Goal: Register for event/course

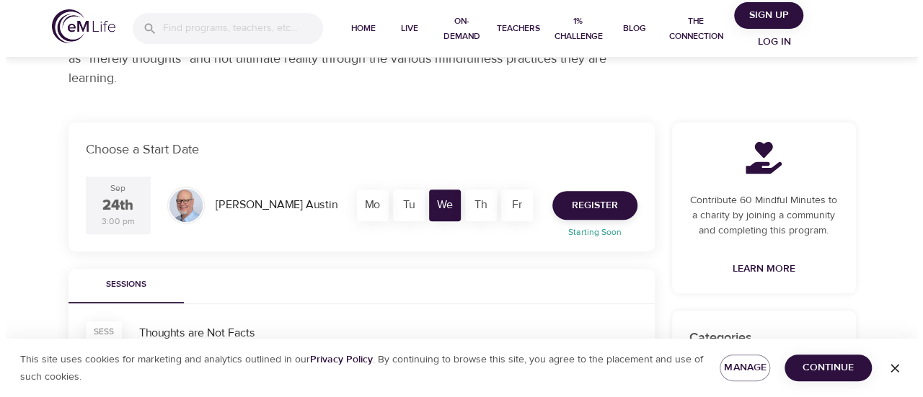
scroll to position [216, 0]
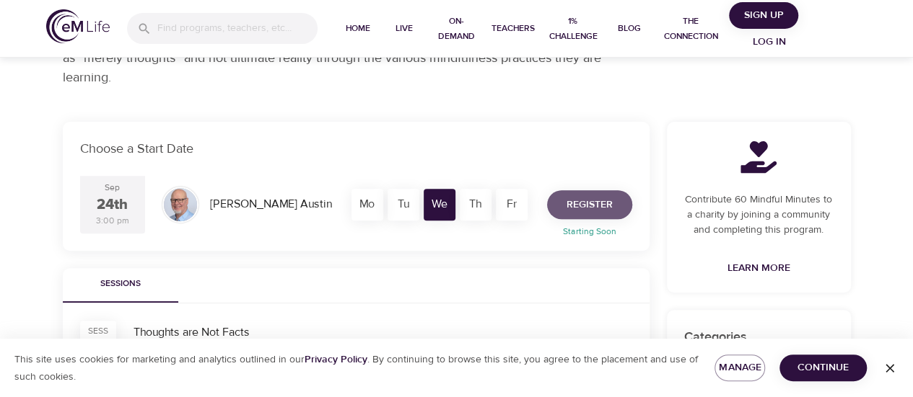
click at [585, 204] on span "Register" at bounding box center [589, 205] width 46 height 18
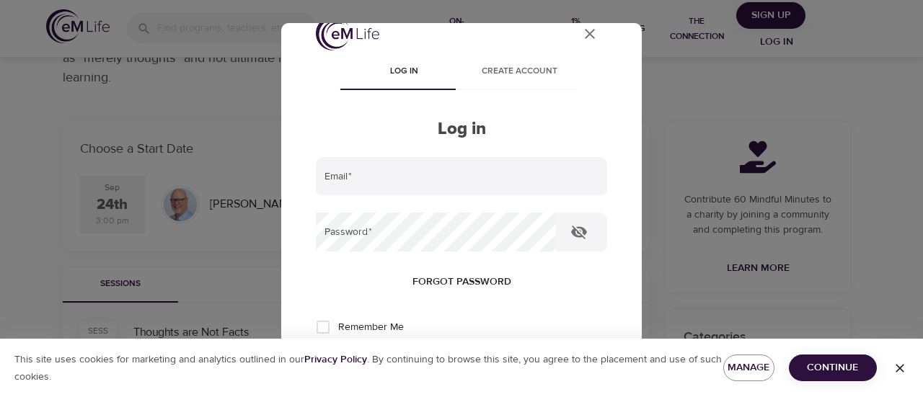
scroll to position [0, 0]
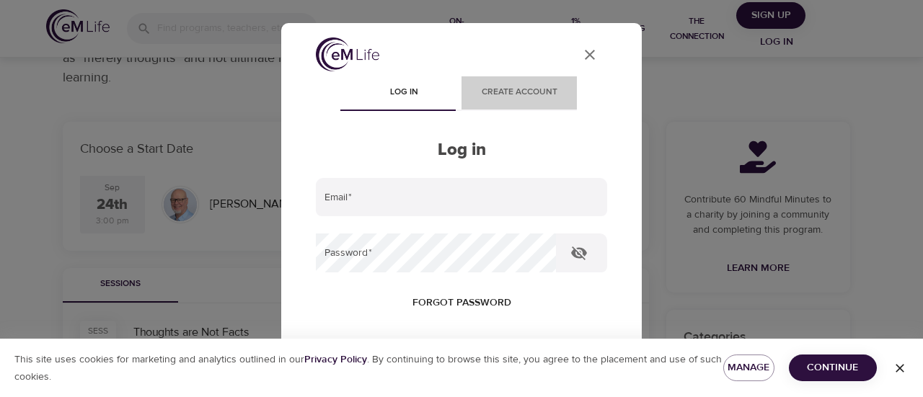
click at [518, 96] on span "Create account" at bounding box center [519, 92] width 98 height 15
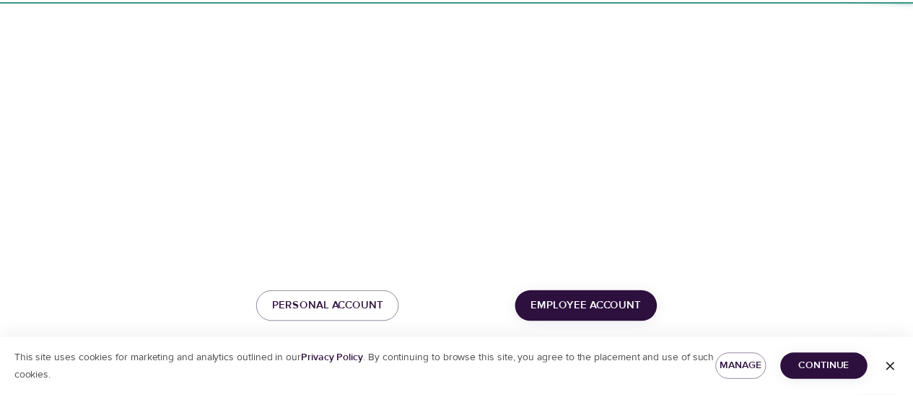
scroll to position [208, 0]
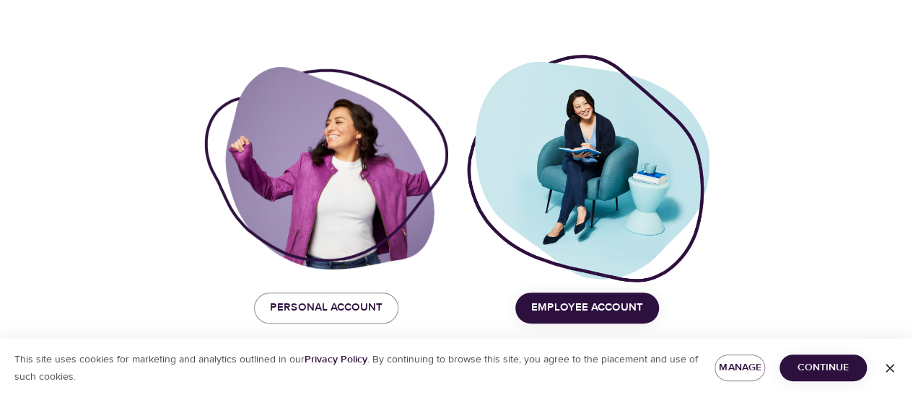
click at [581, 311] on span "Employee Account" at bounding box center [587, 308] width 112 height 19
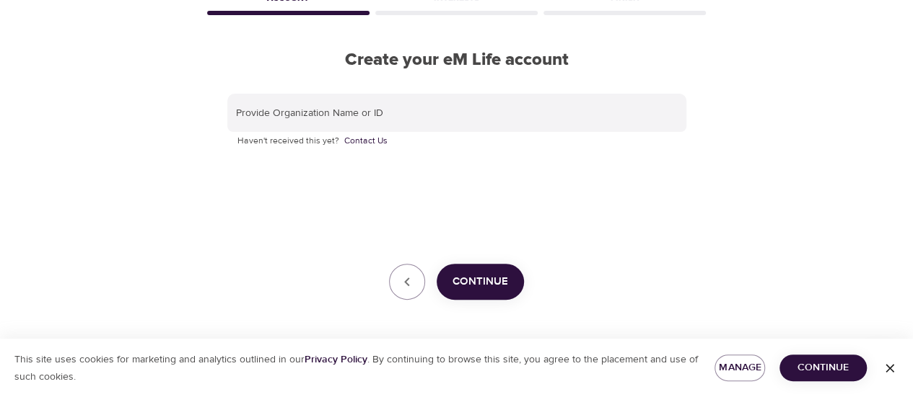
scroll to position [87, 0]
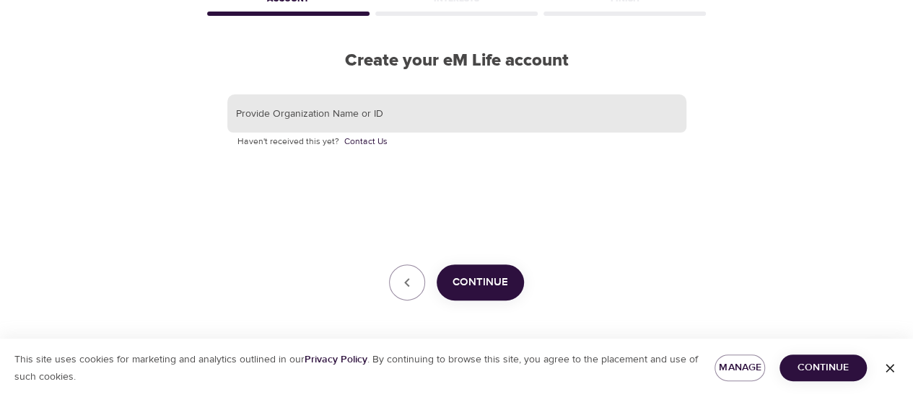
click at [306, 117] on input "text" at bounding box center [456, 113] width 459 height 39
click at [306, 117] on input "Vi" at bounding box center [456, 113] width 459 height 39
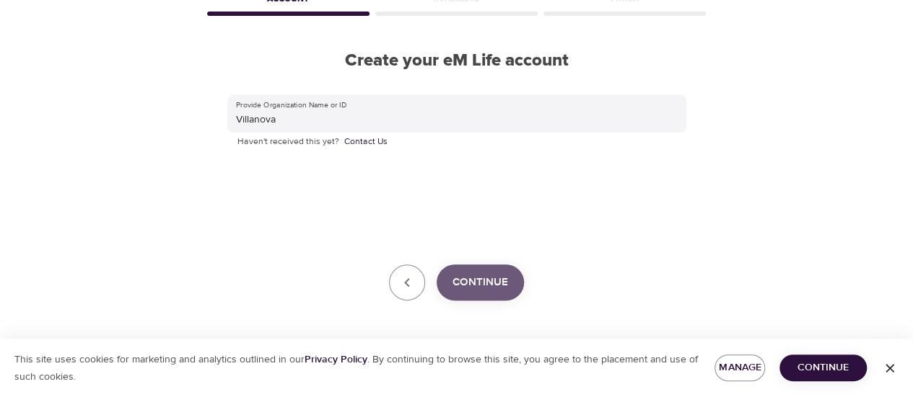
click at [470, 291] on span "Continue" at bounding box center [480, 282] width 56 height 19
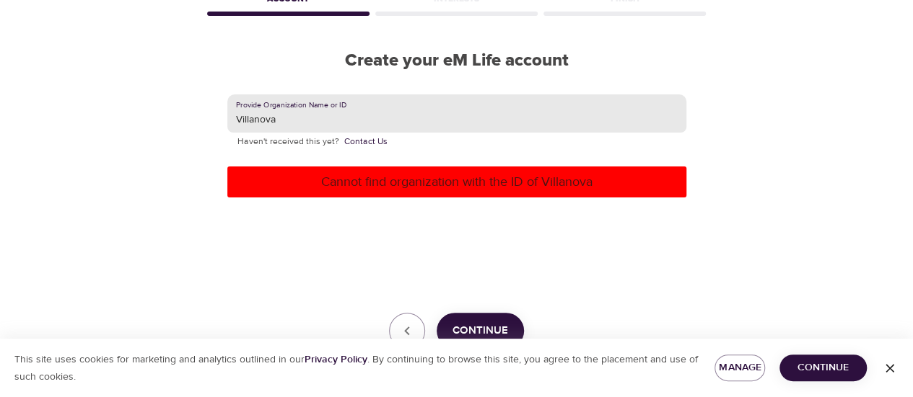
click at [403, 119] on input "Villanova" at bounding box center [456, 113] width 459 height 39
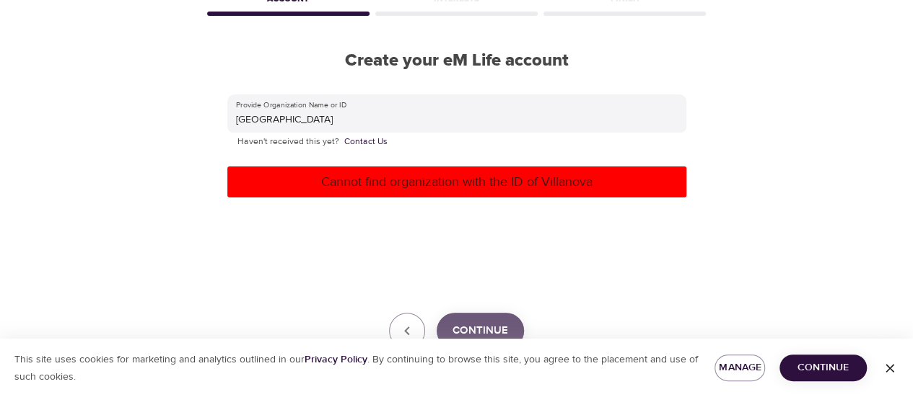
click at [479, 320] on button "Continue" at bounding box center [479, 331] width 87 height 36
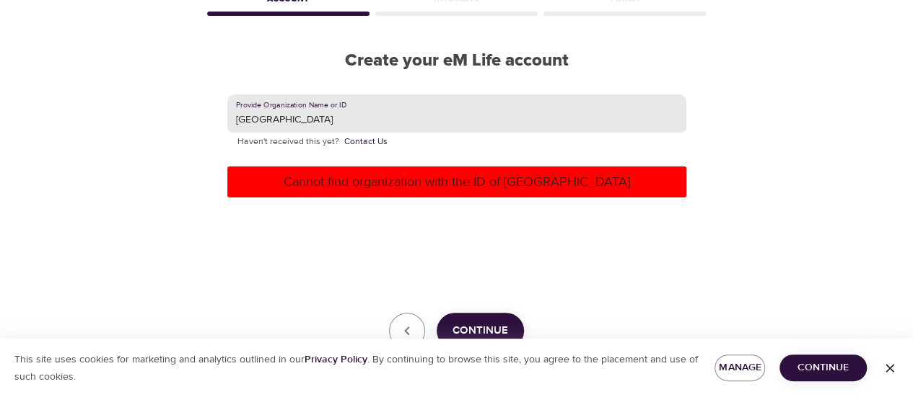
click at [352, 125] on input "Villanova Univ" at bounding box center [456, 113] width 459 height 39
type input "[GEOGRAPHIC_DATA]"
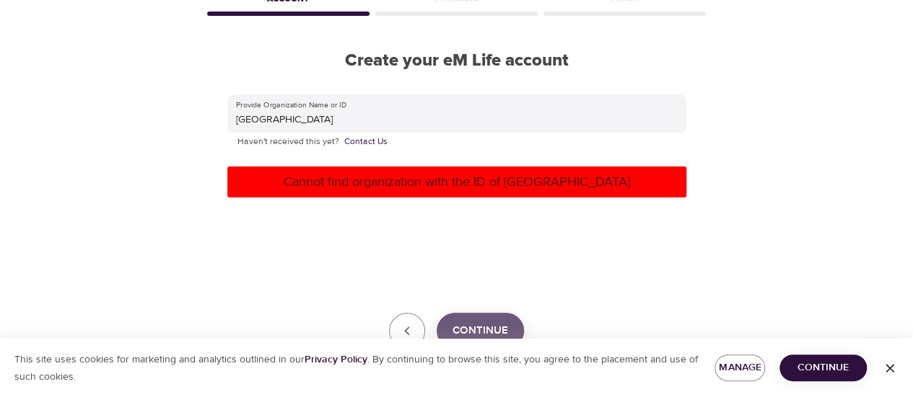
click at [478, 325] on span "Continue" at bounding box center [480, 331] width 56 height 19
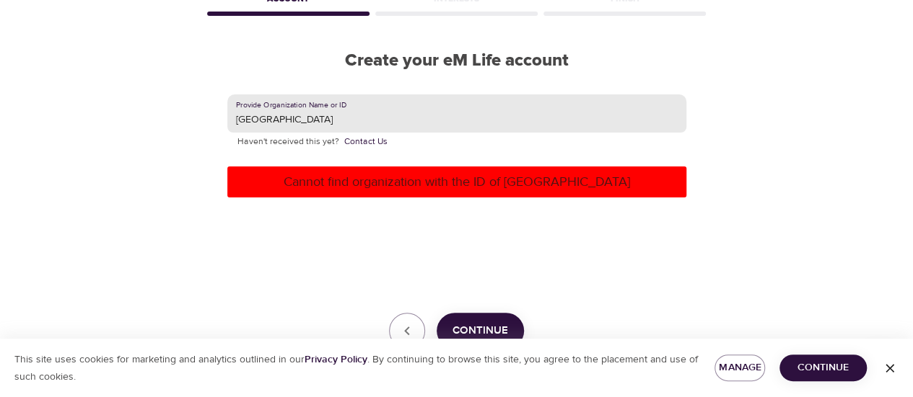
click at [377, 118] on input "[GEOGRAPHIC_DATA]" at bounding box center [456, 113] width 459 height 39
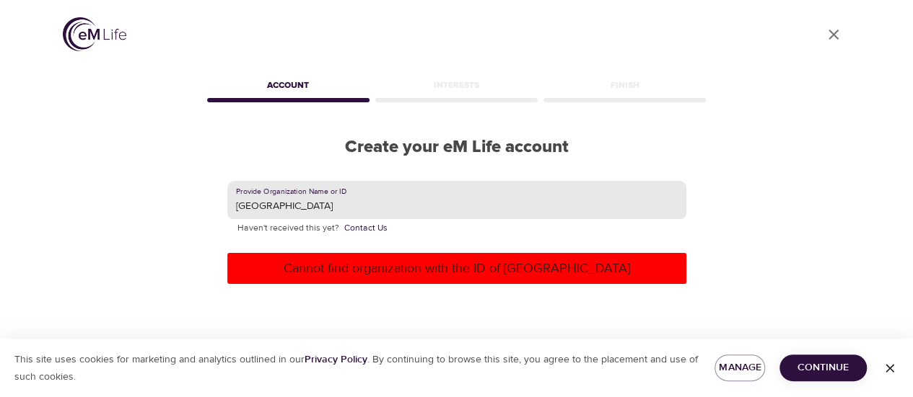
scroll to position [0, 0]
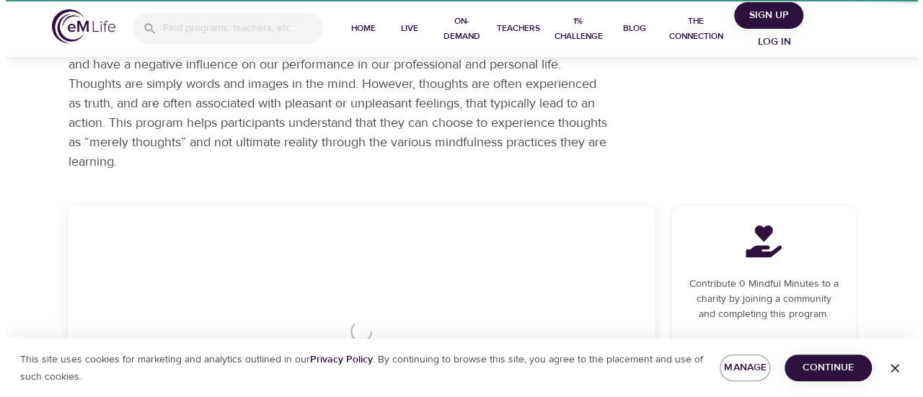
scroll to position [135, 0]
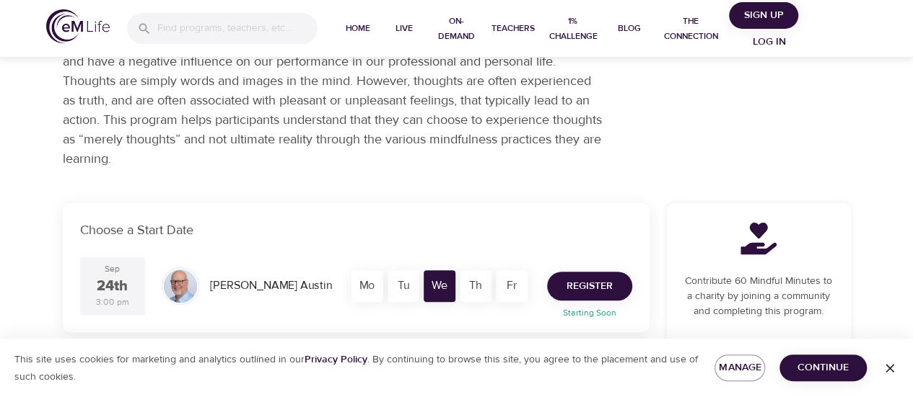
click at [573, 284] on span "Register" at bounding box center [589, 287] width 46 height 18
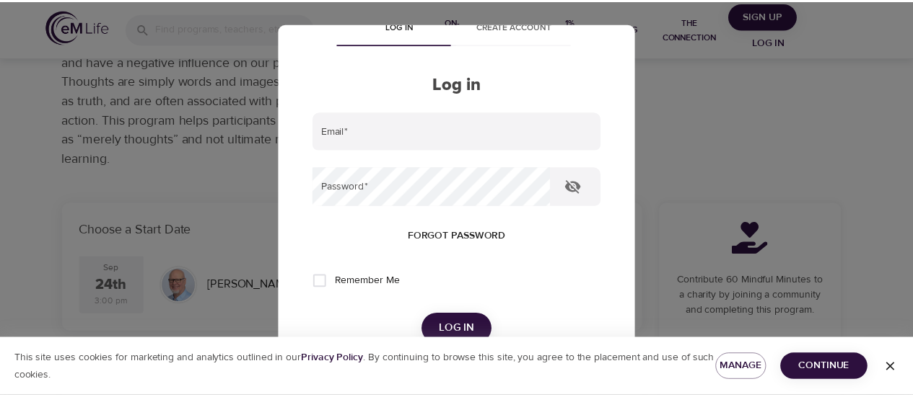
scroll to position [0, 0]
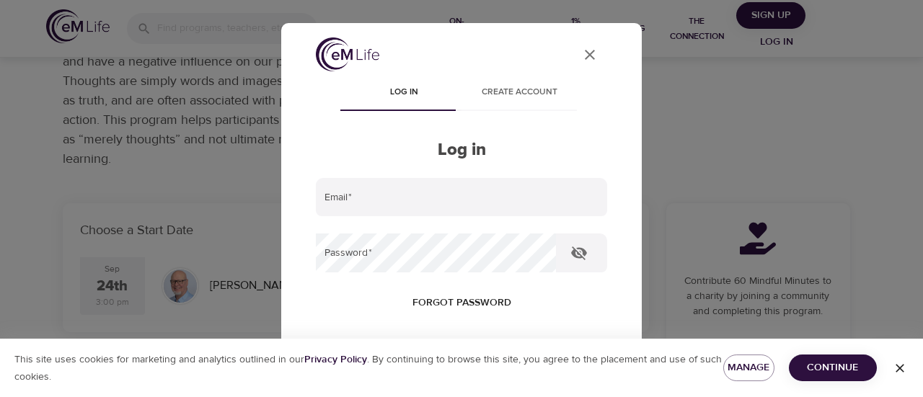
click at [516, 94] on span "Create account" at bounding box center [519, 92] width 98 height 15
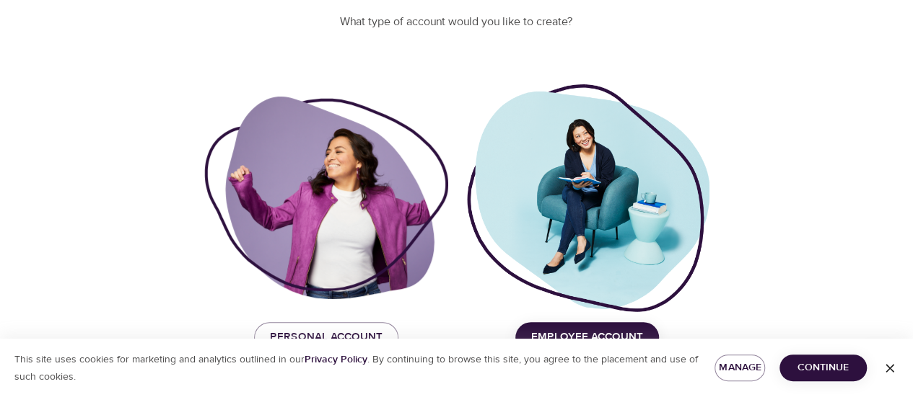
scroll to position [208, 0]
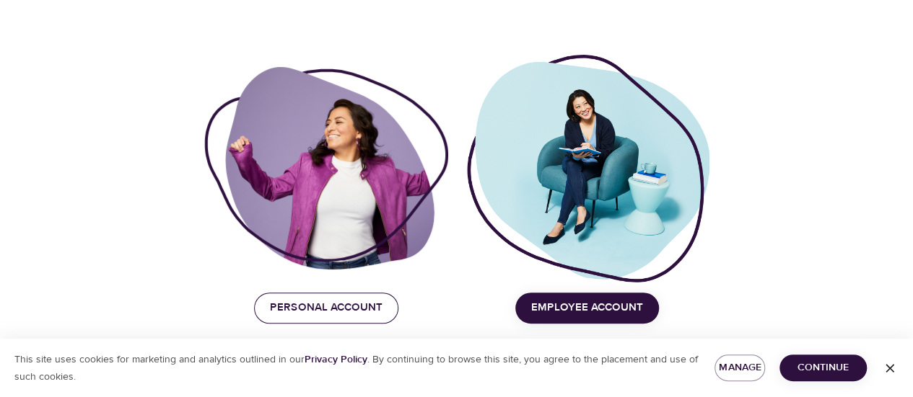
click at [331, 309] on span "Personal Account" at bounding box center [326, 308] width 113 height 19
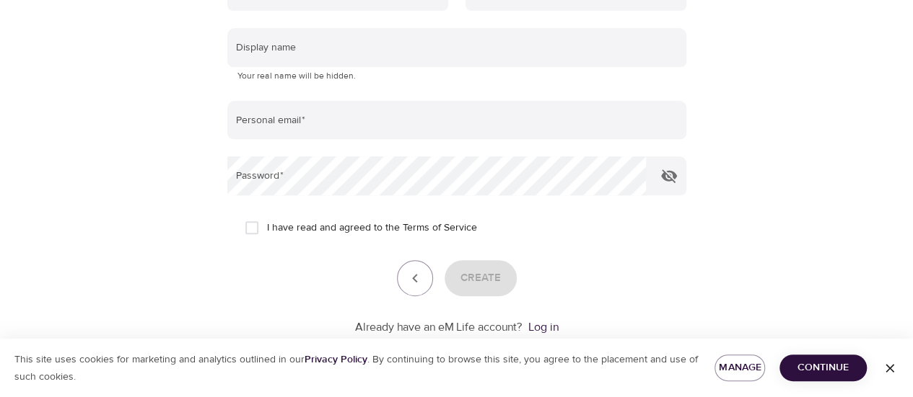
scroll to position [64, 0]
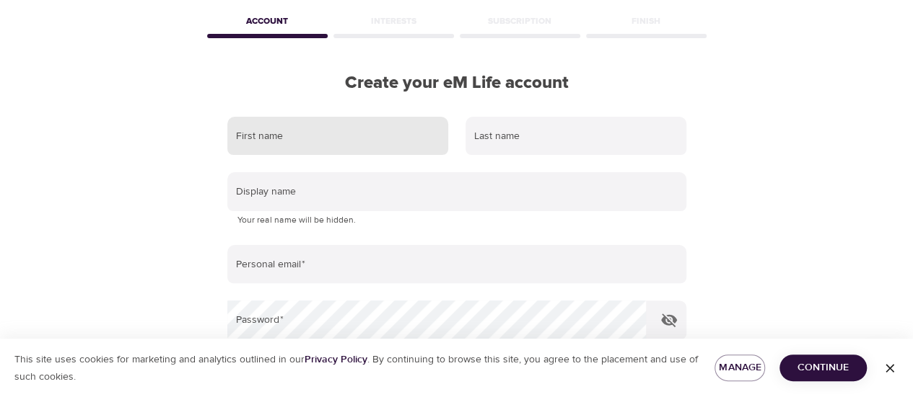
click at [325, 132] on input "text" at bounding box center [337, 136] width 221 height 39
type input "Tim"
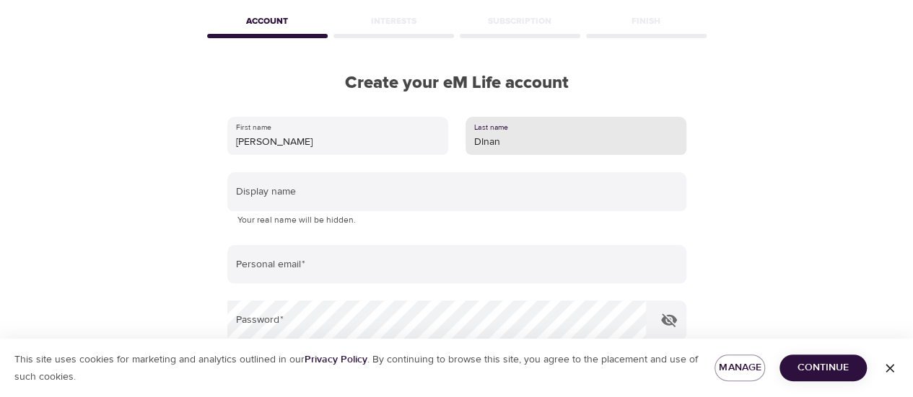
click at [506, 144] on input "DInan" at bounding box center [575, 136] width 221 height 39
type input "Dinan"
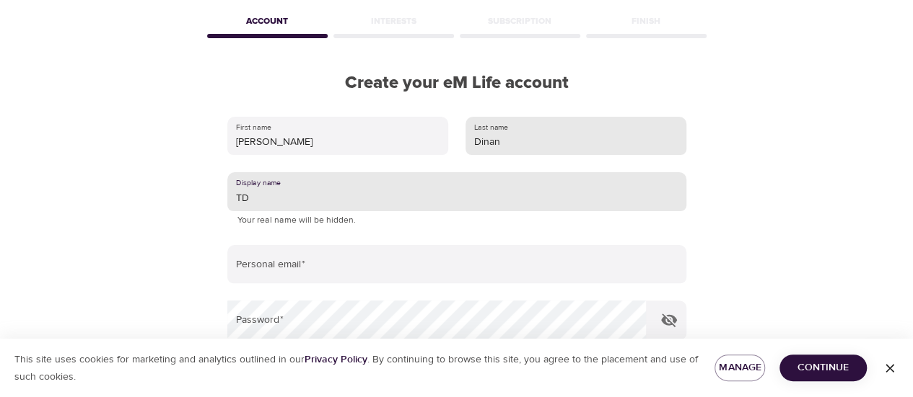
type input "TD"
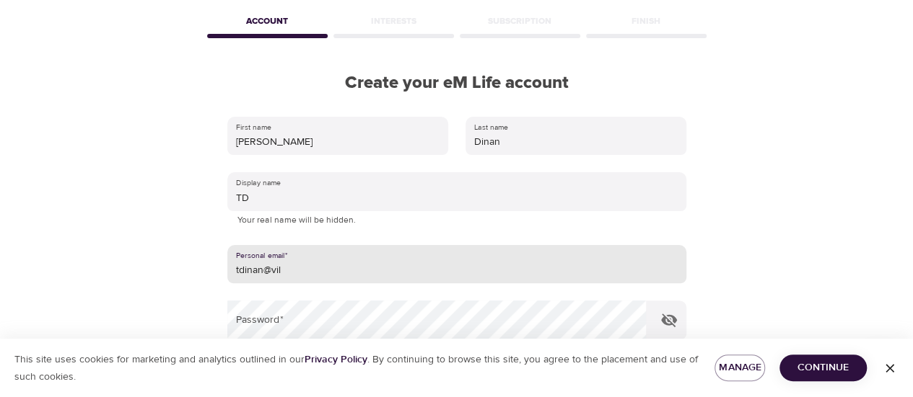
type input "tdinan@villanova.edu"
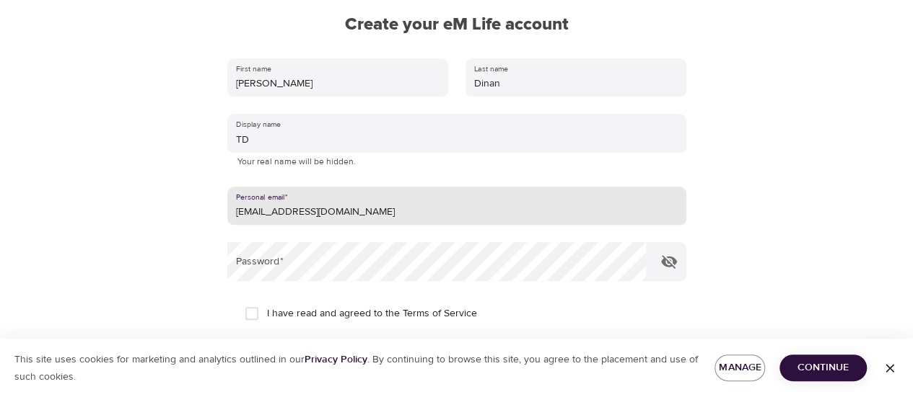
scroll to position [136, 0]
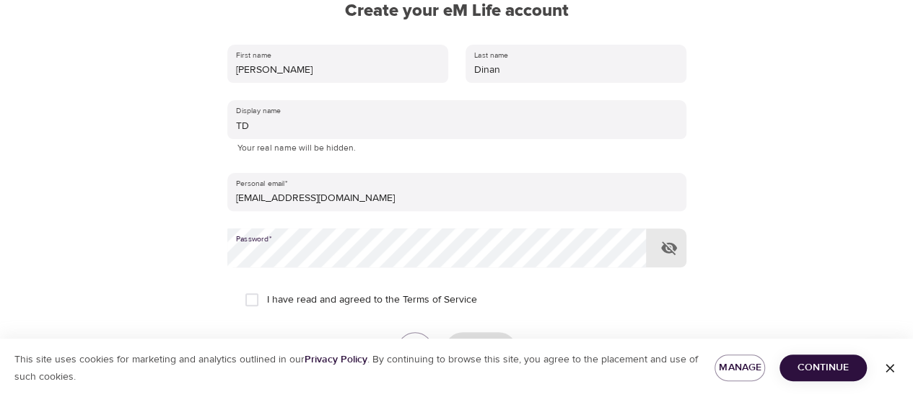
click at [351, 301] on span "I have read and agreed to the Terms of Service" at bounding box center [372, 300] width 210 height 15
click at [267, 301] on input "I have read and agreed to the Terms of Service" at bounding box center [252, 300] width 30 height 30
checkbox input "true"
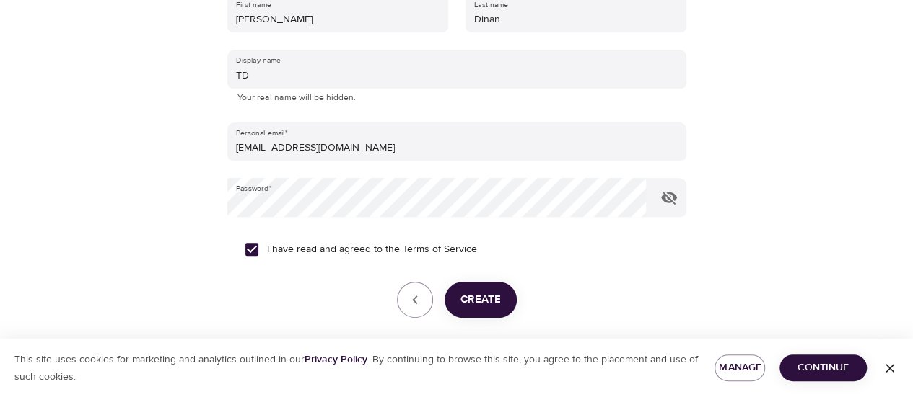
scroll to position [244, 0]
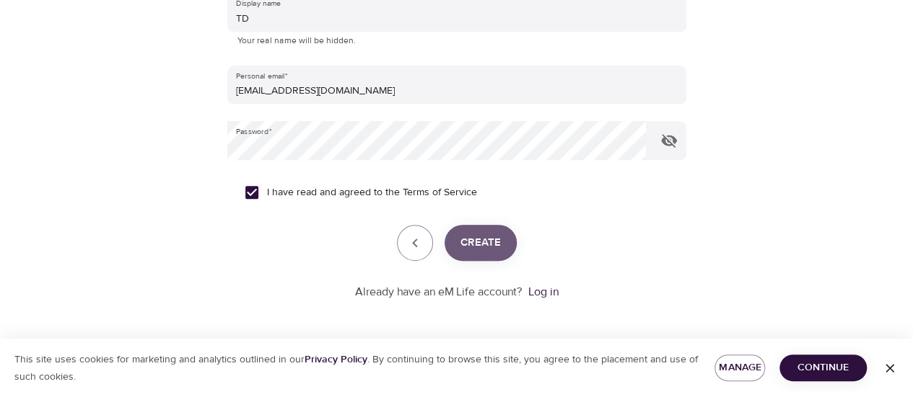
click at [476, 250] on span "Create" at bounding box center [480, 243] width 40 height 19
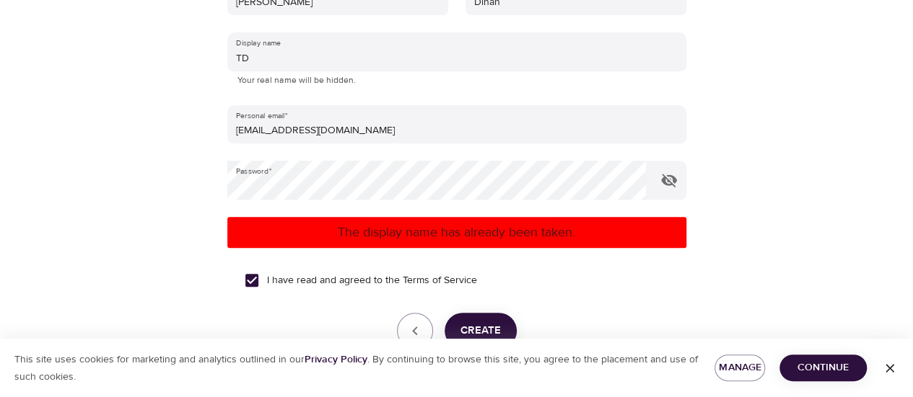
scroll to position [172, 0]
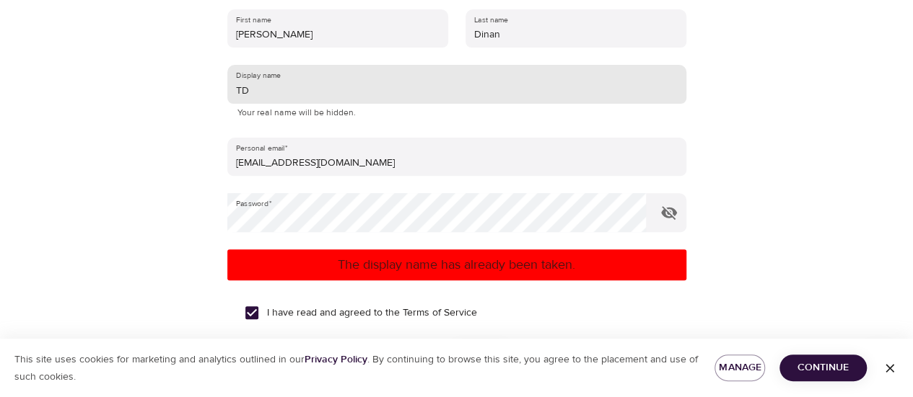
click at [278, 96] on input "TD" at bounding box center [456, 84] width 459 height 39
type input "T"
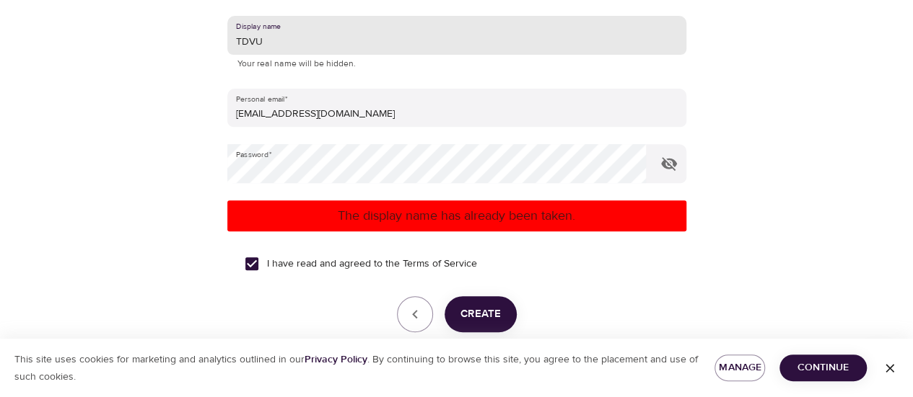
scroll to position [244, 0]
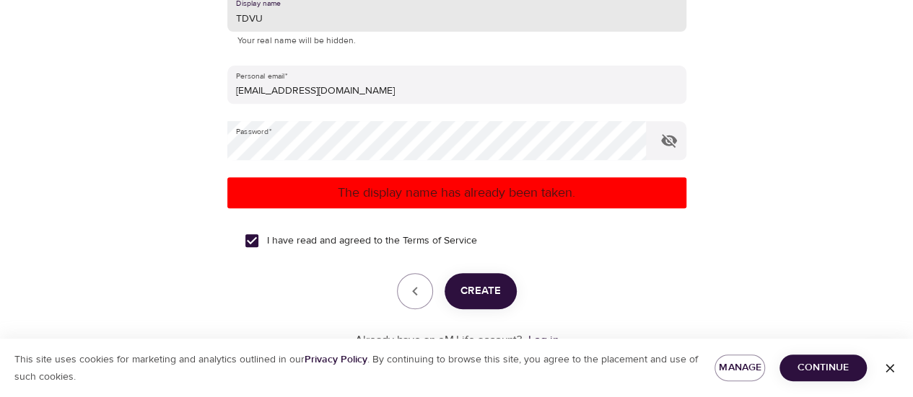
type input "TDVU"
click at [478, 293] on span "Create" at bounding box center [480, 291] width 40 height 19
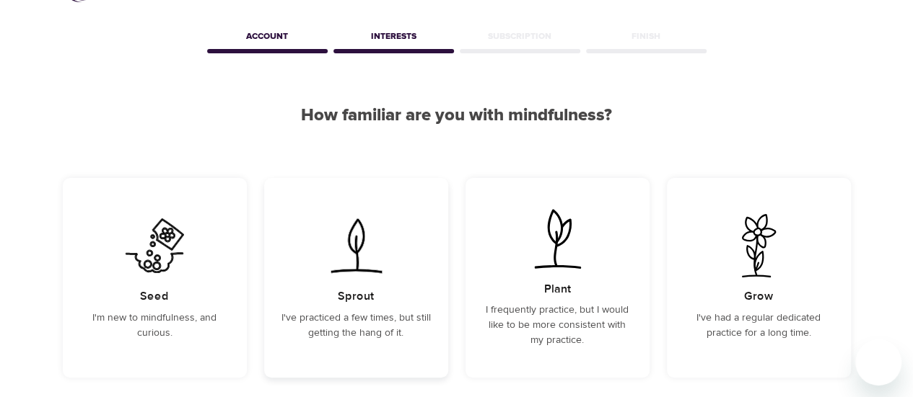
scroll to position [72, 0]
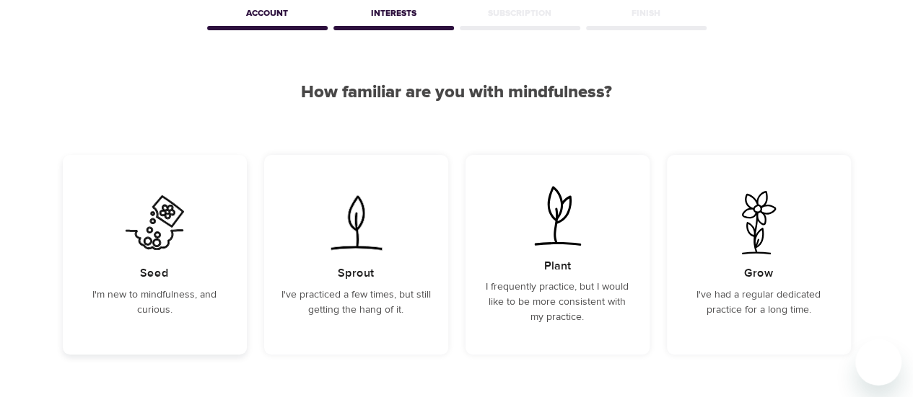
click at [150, 243] on img at bounding box center [154, 222] width 73 height 63
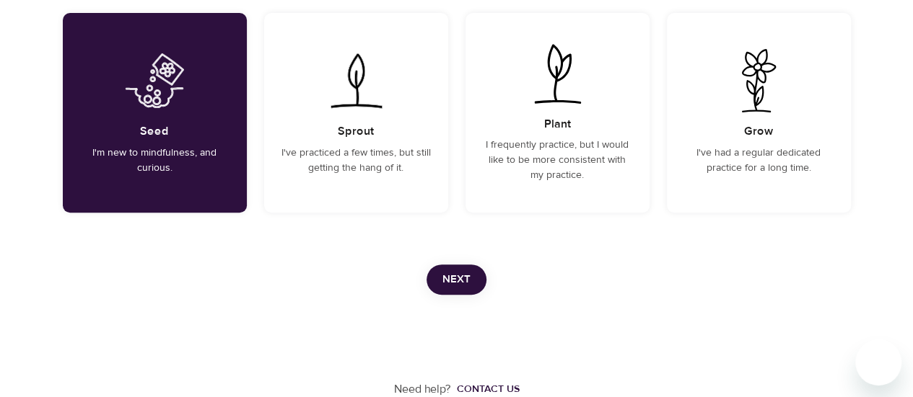
click at [460, 279] on span "Next" at bounding box center [456, 280] width 28 height 19
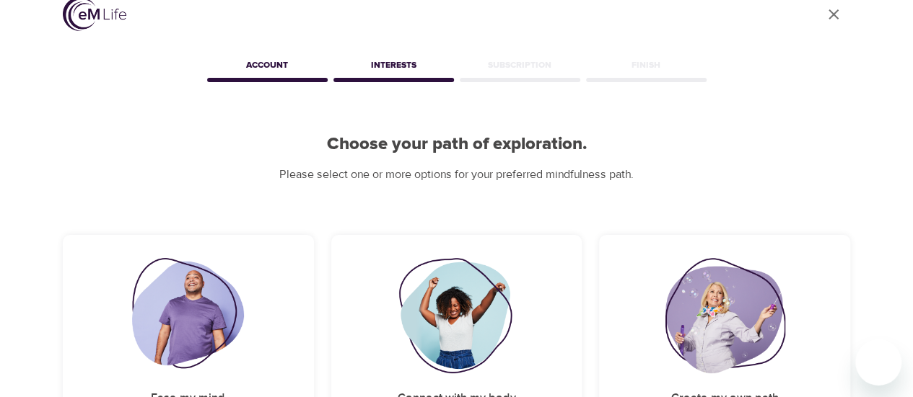
scroll to position [92, 0]
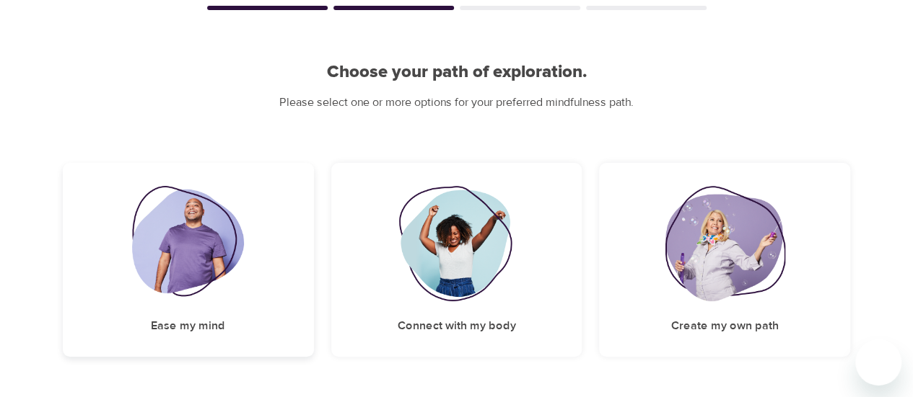
click at [180, 247] on img at bounding box center [188, 243] width 112 height 115
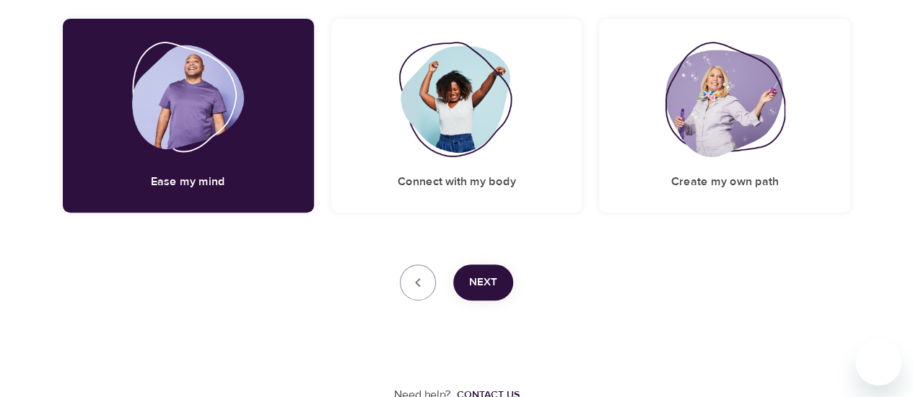
click at [493, 276] on span "Next" at bounding box center [483, 282] width 28 height 19
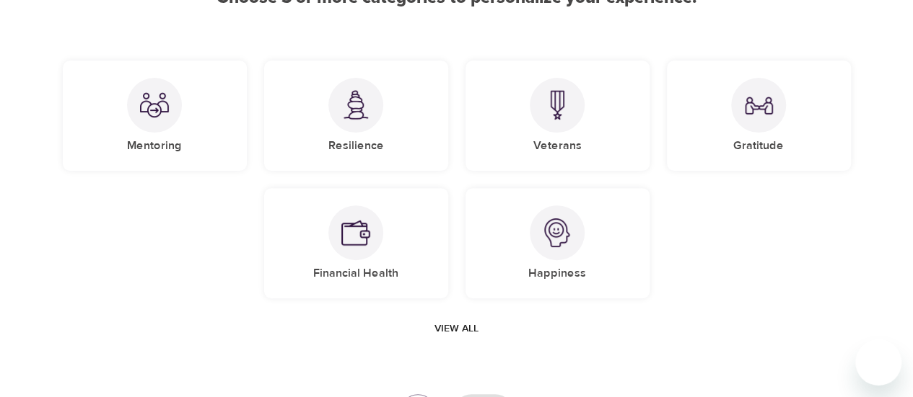
scroll to position [81, 0]
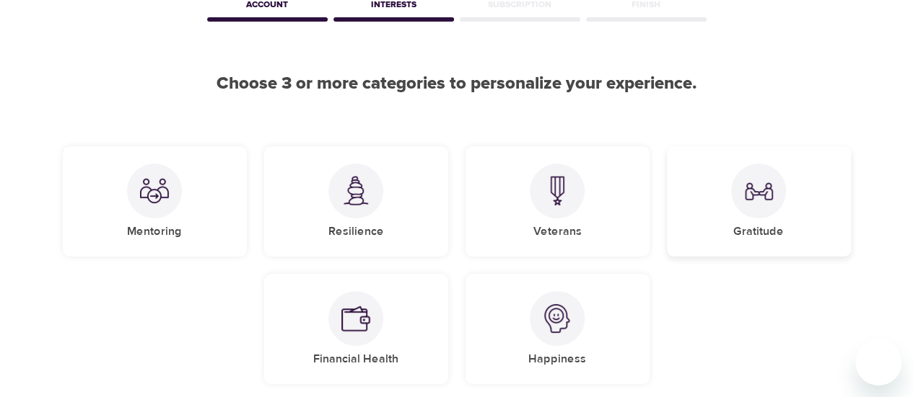
click at [761, 202] on img at bounding box center [758, 191] width 29 height 29
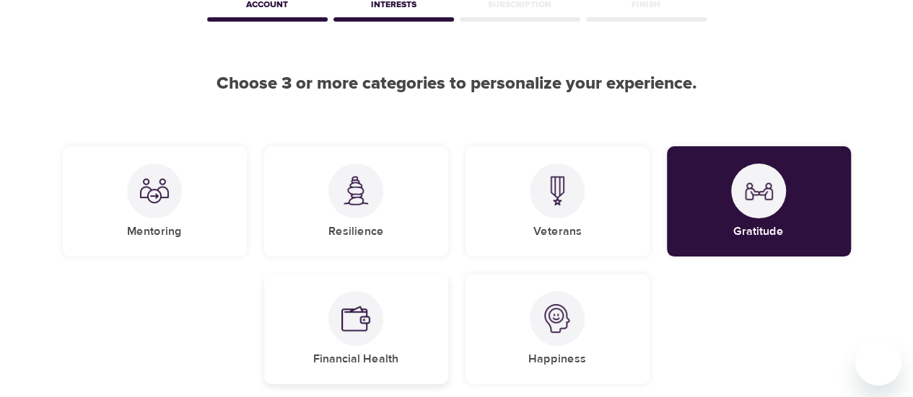
click at [395, 340] on div "Financial Health" at bounding box center [356, 329] width 184 height 110
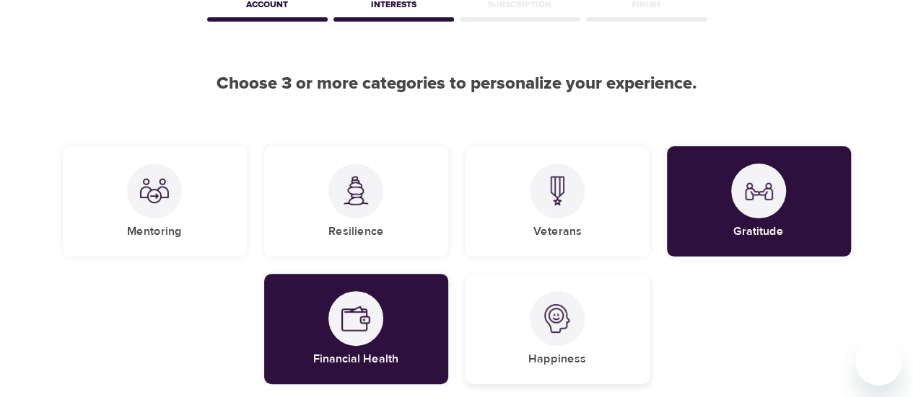
click at [564, 333] on img at bounding box center [556, 318] width 29 height 29
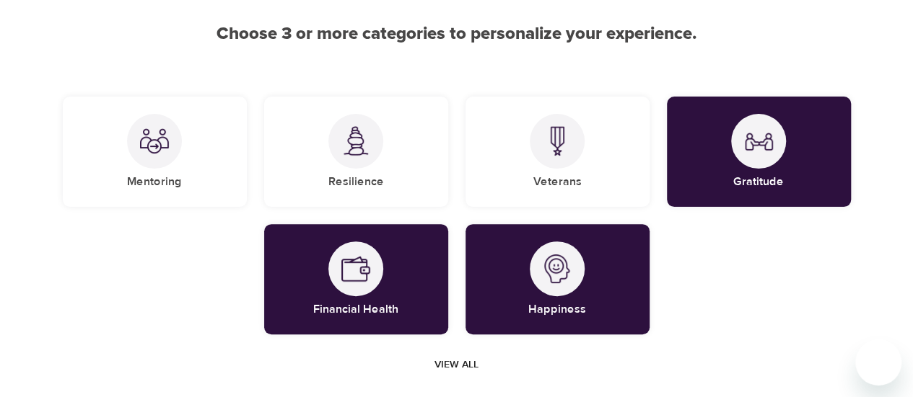
scroll to position [153, 0]
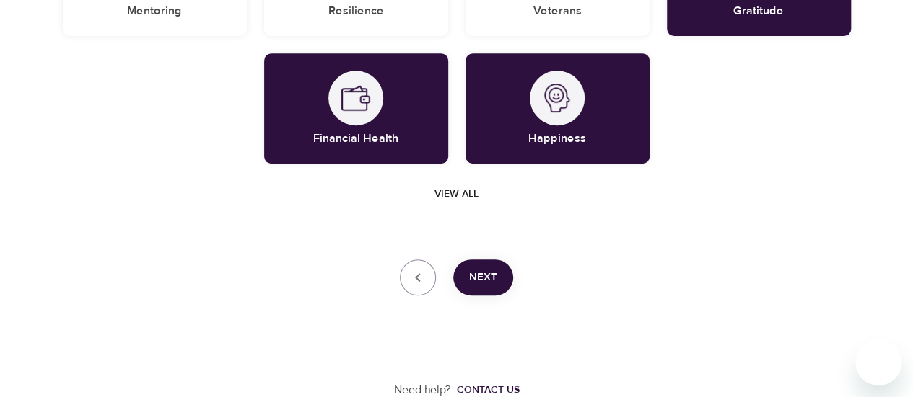
click at [488, 270] on span "Next" at bounding box center [483, 277] width 28 height 19
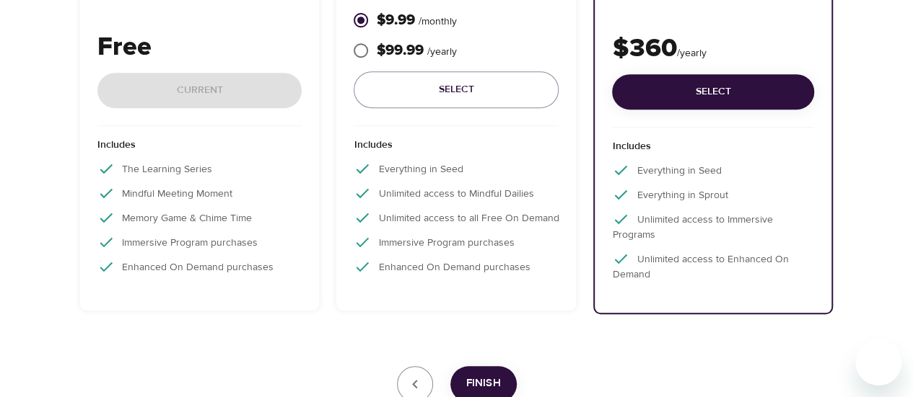
scroll to position [145, 0]
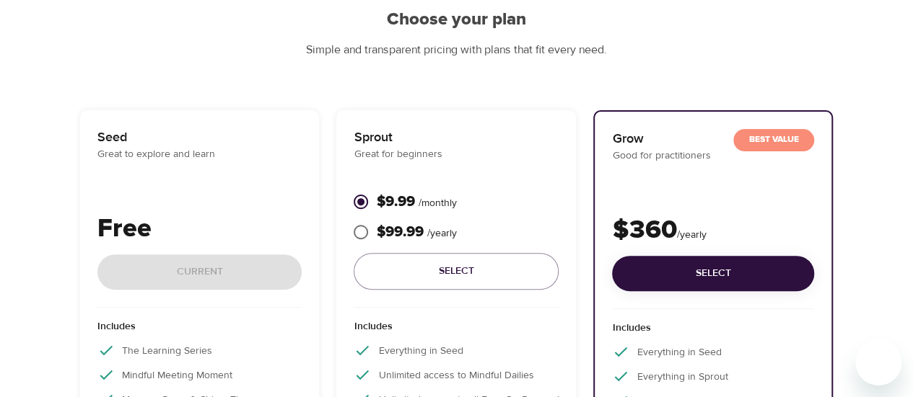
click at [151, 269] on div "Free Current" at bounding box center [199, 259] width 205 height 98
click at [151, 144] on p "Seed" at bounding box center [199, 137] width 205 height 19
click at [195, 294] on div "Free Current" at bounding box center [199, 259] width 205 height 98
click at [193, 275] on div "Free Current" at bounding box center [199, 259] width 205 height 98
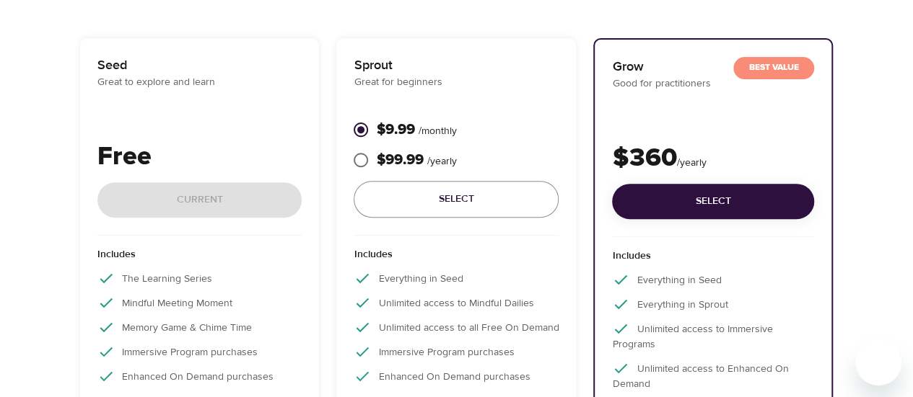
click at [225, 195] on div "Free Current" at bounding box center [199, 187] width 205 height 98
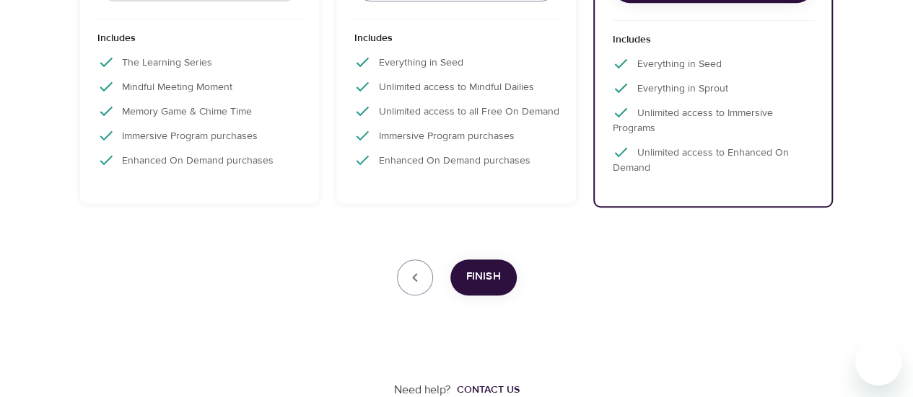
click at [469, 283] on span "Finish" at bounding box center [483, 277] width 35 height 19
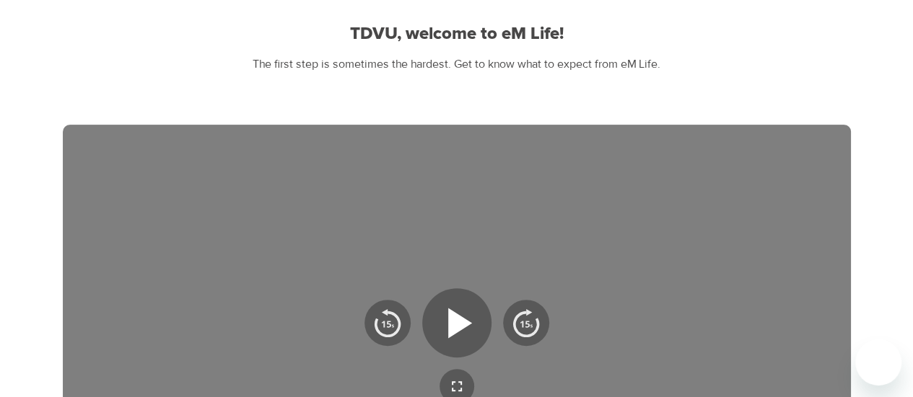
scroll to position [0, 0]
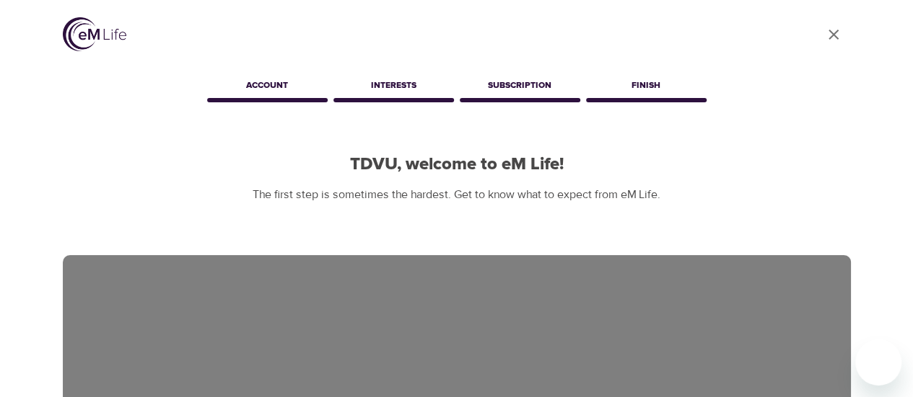
click at [830, 32] on icon "close" at bounding box center [833, 35] width 10 height 10
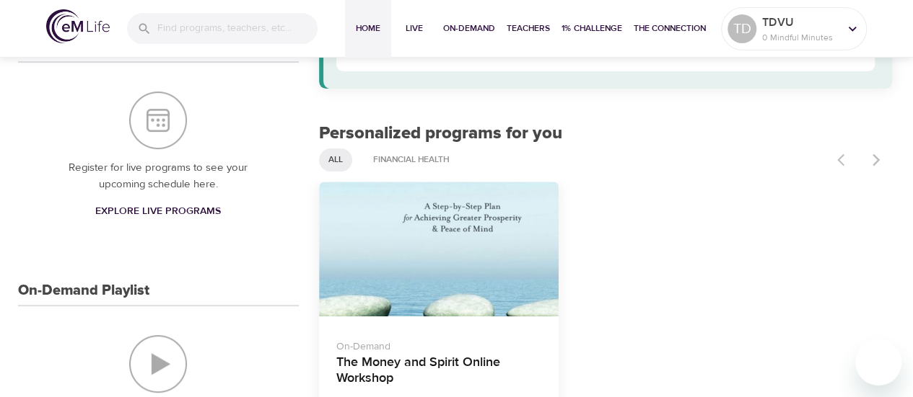
scroll to position [216, 0]
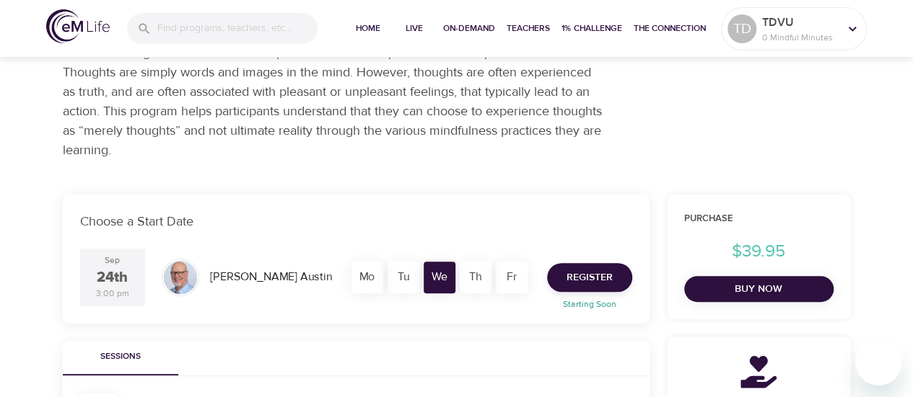
scroll to position [144, 0]
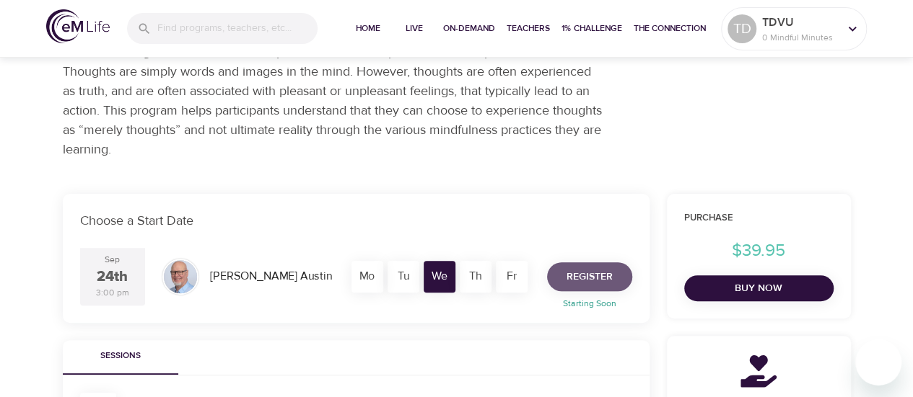
click at [589, 274] on span "Register" at bounding box center [589, 277] width 46 height 18
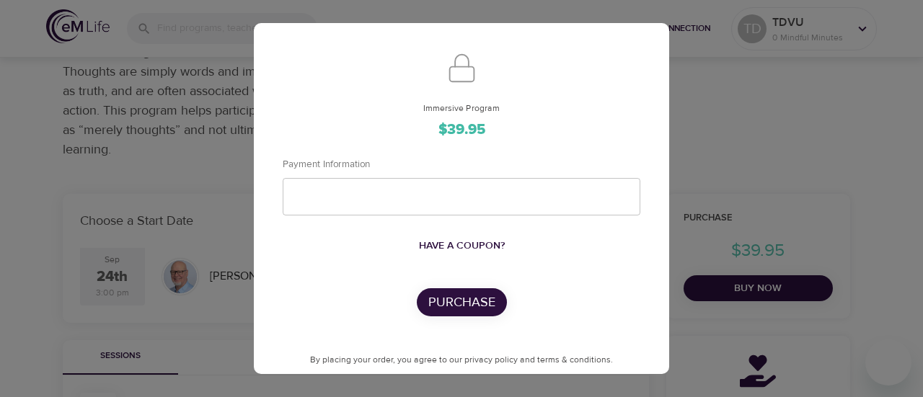
click at [120, 142] on div "Immersive Program $39.95 Payment Information Have a coupon? Purchase By placing…" at bounding box center [461, 198] width 923 height 397
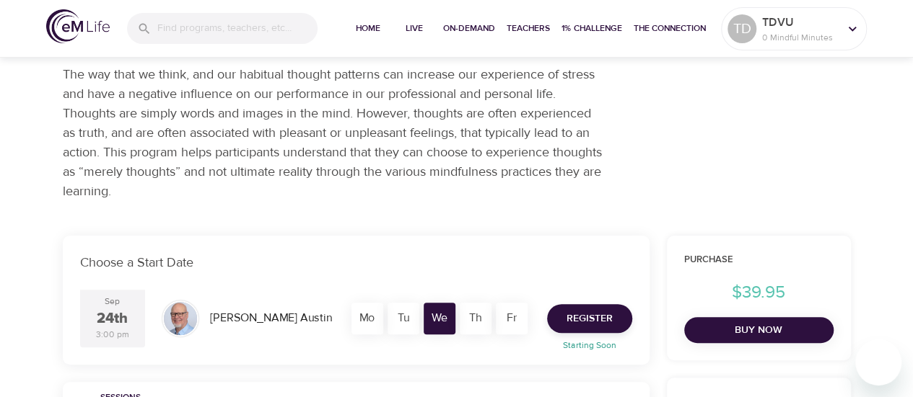
scroll to position [0, 0]
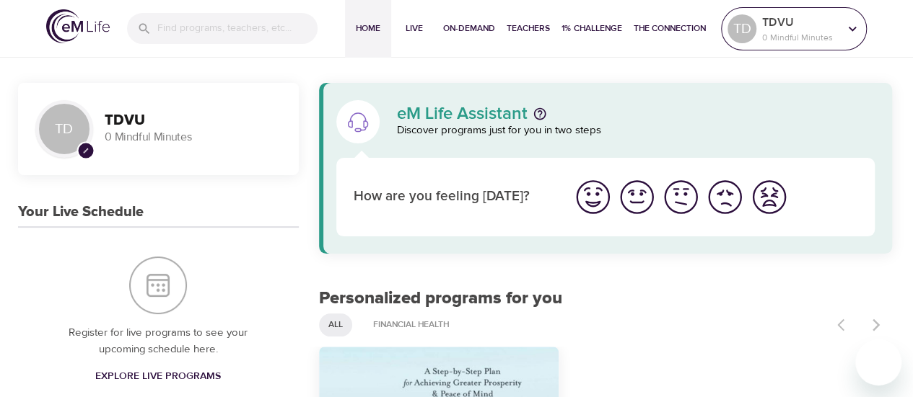
click at [785, 32] on p "0 Mindful Minutes" at bounding box center [800, 37] width 76 height 13
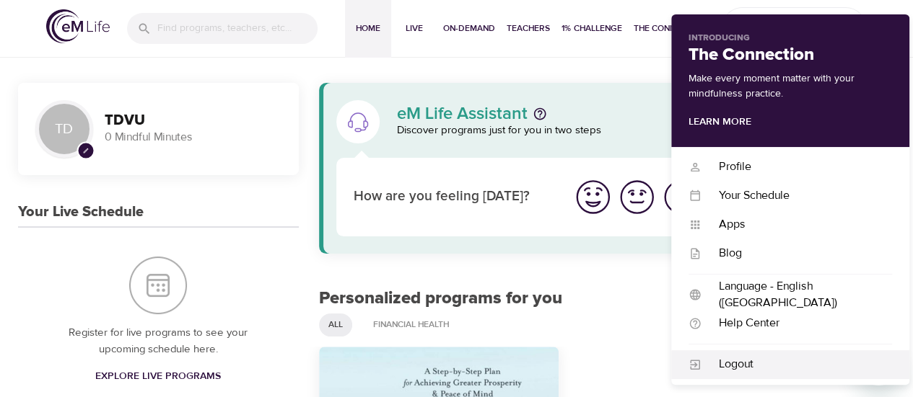
click at [732, 356] on div "Logout" at bounding box center [796, 364] width 190 height 17
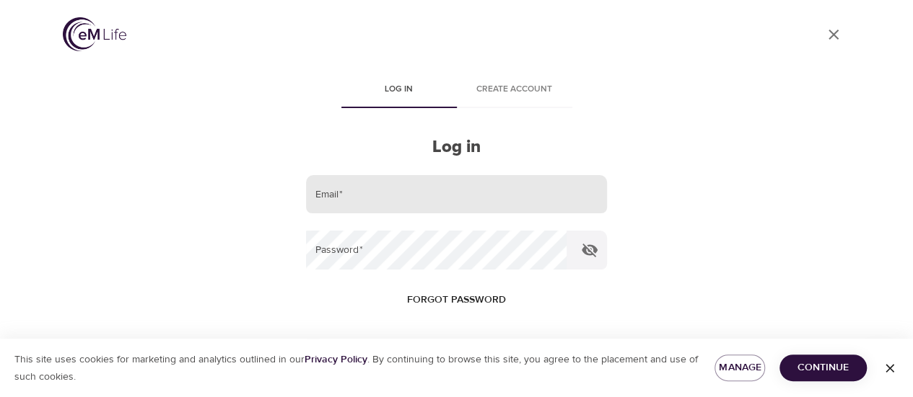
type input "[EMAIL_ADDRESS][DOMAIN_NAME]"
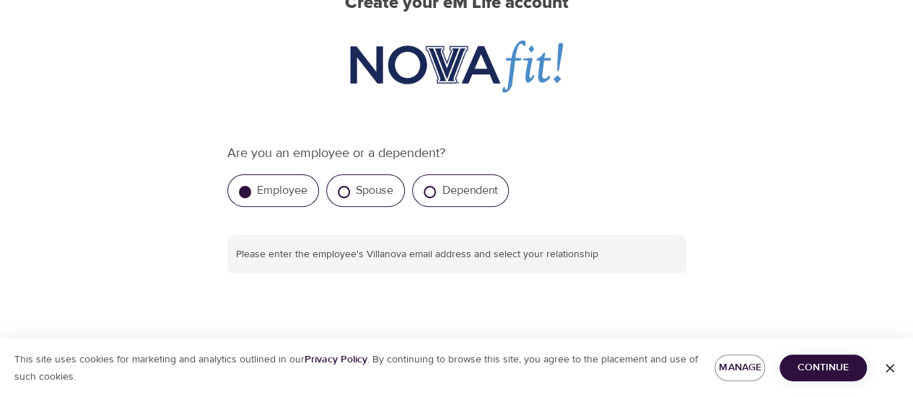
scroll to position [216, 0]
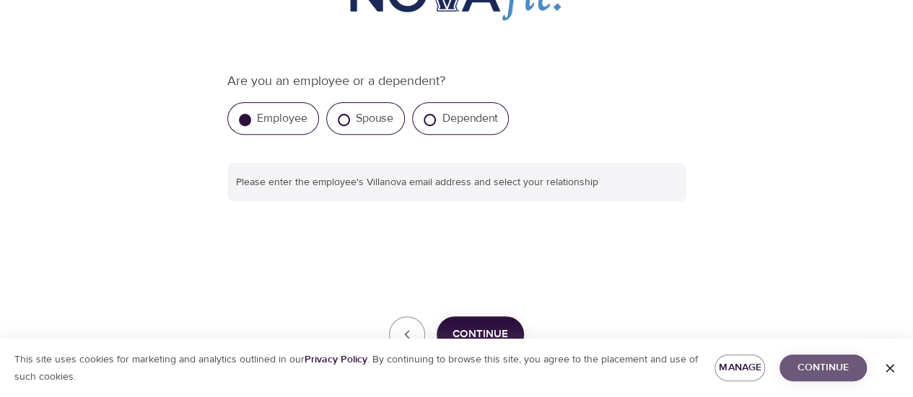
click at [814, 369] on span "Continue" at bounding box center [823, 368] width 64 height 18
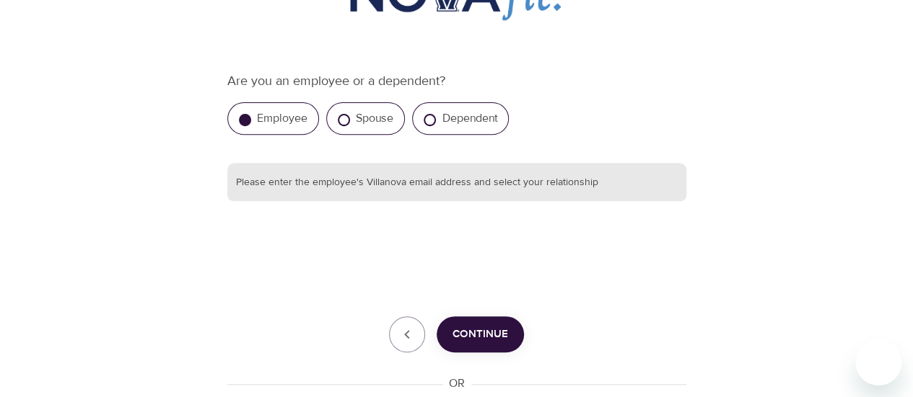
click at [415, 190] on input "text" at bounding box center [456, 182] width 459 height 39
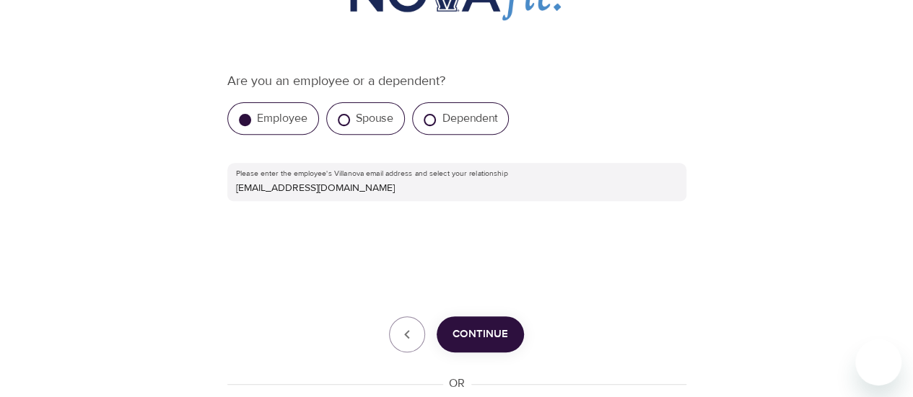
click at [567, 240] on div "Are you an employee or a dependent? Employee Spouse Dependent Please enter the …" at bounding box center [456, 277] width 459 height 413
click at [499, 322] on button "Continue" at bounding box center [479, 335] width 87 height 36
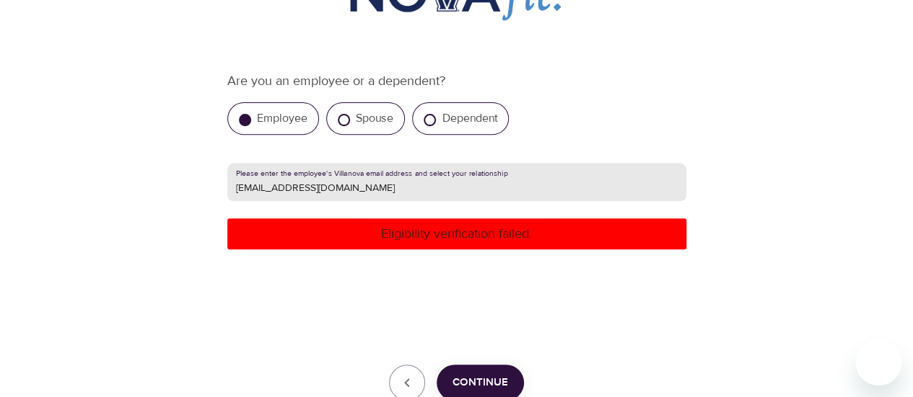
click at [388, 190] on input "tdinan@villanova.edu" at bounding box center [456, 182] width 459 height 39
drag, startPoint x: 394, startPoint y: 190, endPoint x: 0, endPoint y: 176, distance: 394.1
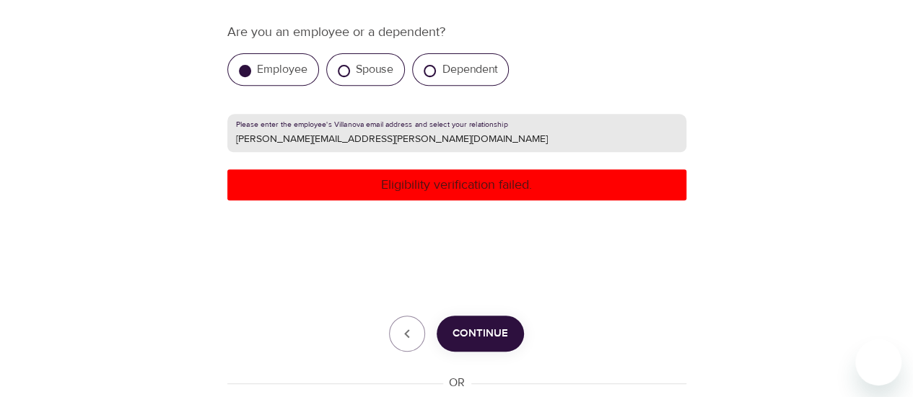
scroll to position [289, 0]
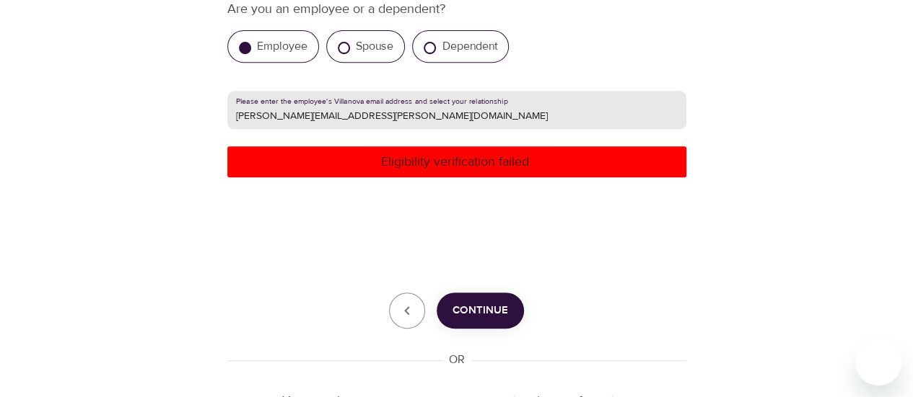
type input "timothy.r.dinan@law.villanova.edu"
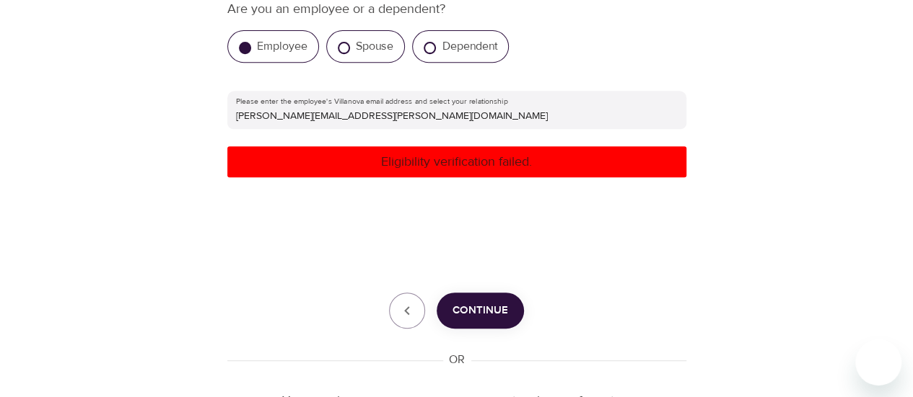
click at [491, 338] on div "Are you an employee or a dependent? Employee Spouse Dependent Please enter the …" at bounding box center [456, 230] width 459 height 462
click at [493, 320] on button "Continue" at bounding box center [479, 311] width 87 height 36
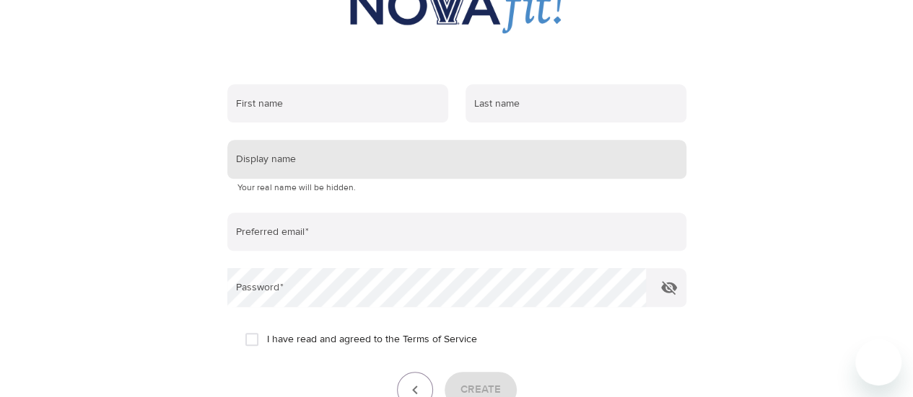
scroll to position [216, 0]
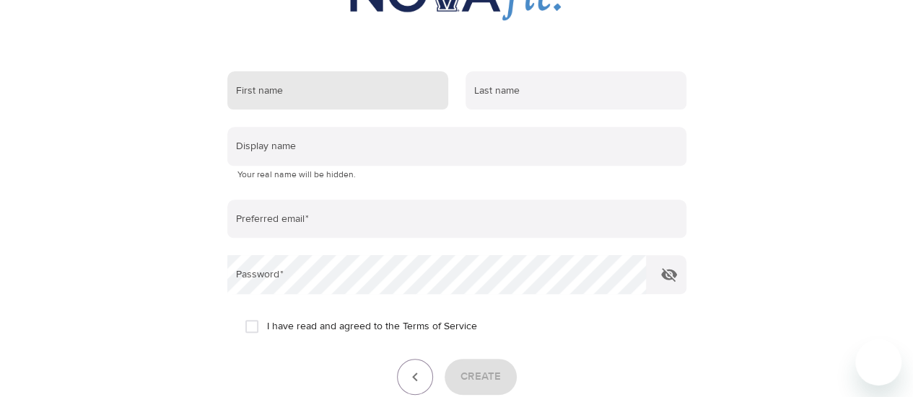
click at [242, 92] on input "text" at bounding box center [337, 90] width 221 height 39
type input "Tim"
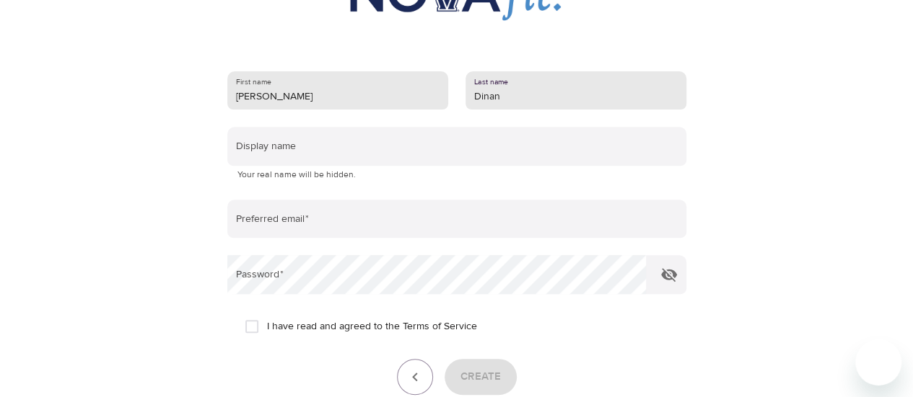
type input "Dinan"
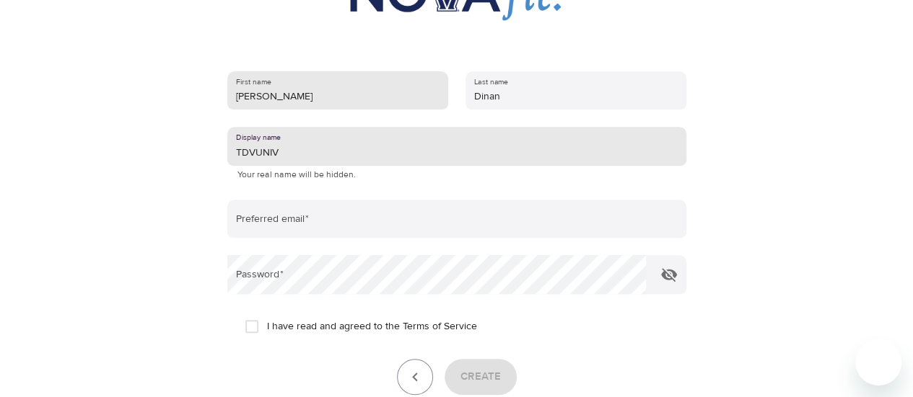
type input "TDVUNIV"
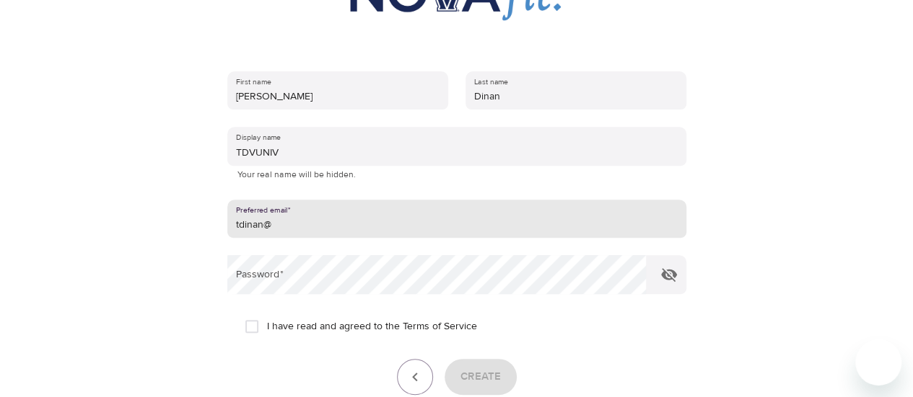
drag, startPoint x: 294, startPoint y: 228, endPoint x: 23, endPoint y: 229, distance: 271.2
type input "timothy.r.dinan@law.villanova.edu"
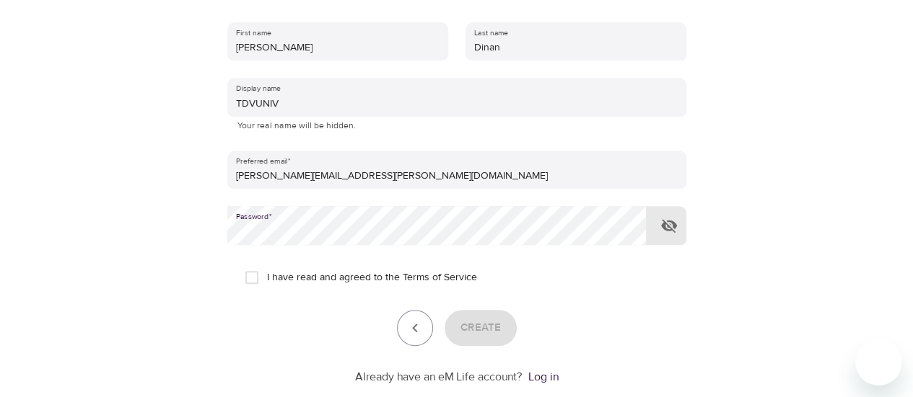
scroll to position [289, 0]
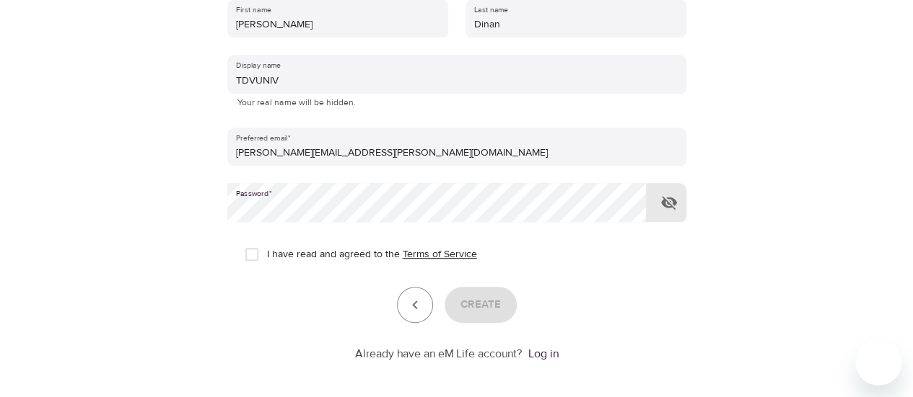
click at [410, 261] on link "Terms of Service" at bounding box center [440, 254] width 74 height 15
click at [252, 257] on input "I have read and agreed to the Terms of Service" at bounding box center [252, 254] width 30 height 30
checkbox input "true"
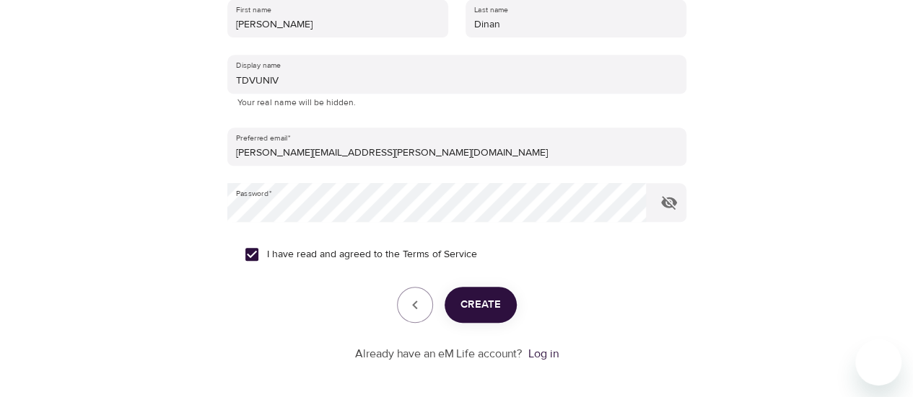
click at [504, 306] on button "Create" at bounding box center [480, 305] width 72 height 36
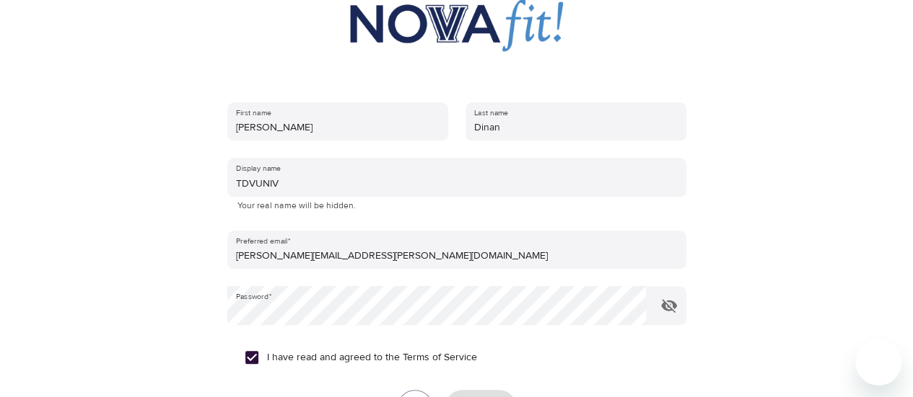
scroll to position [72, 0]
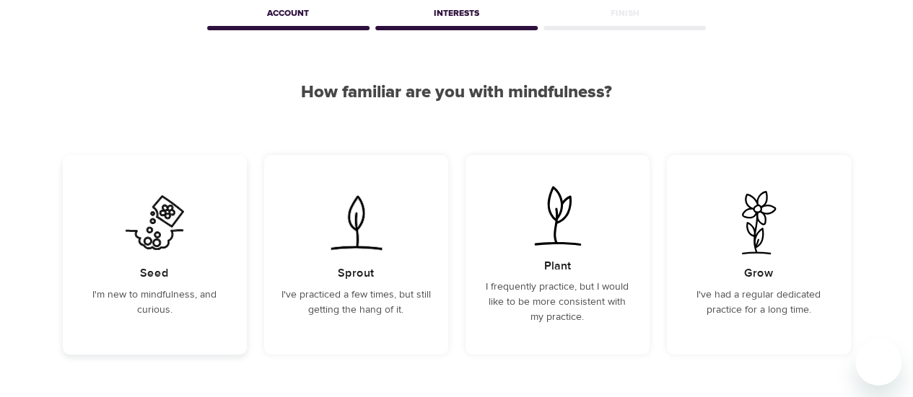
click at [157, 253] on img at bounding box center [154, 222] width 73 height 63
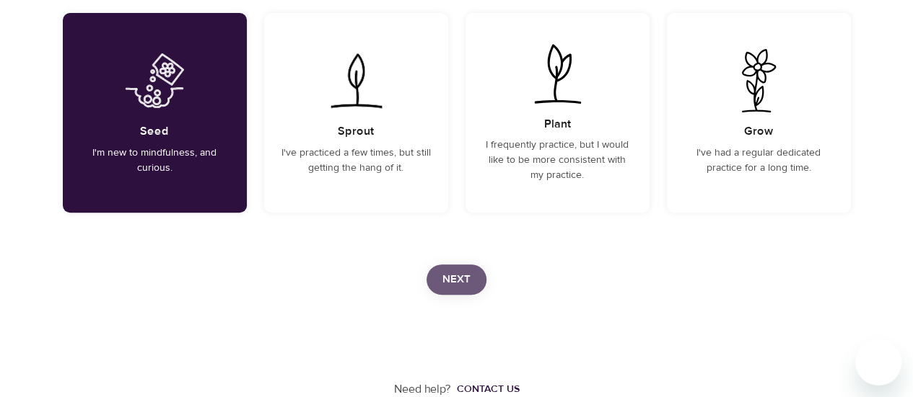
click at [456, 271] on span "Next" at bounding box center [456, 280] width 28 height 19
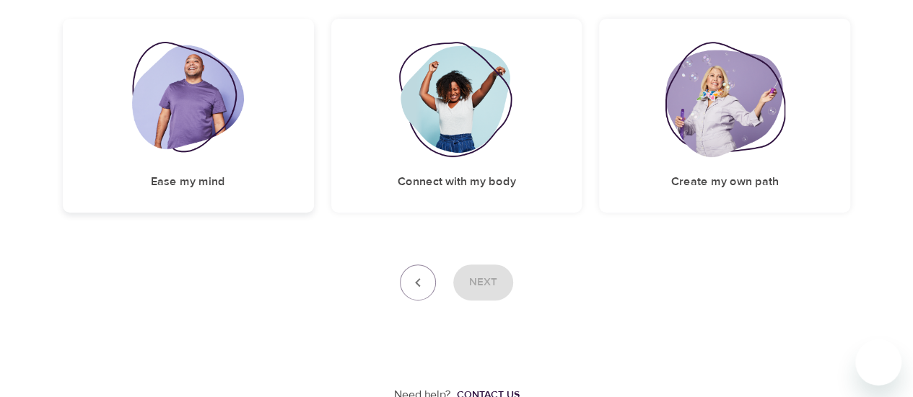
click at [206, 140] on img at bounding box center [188, 99] width 112 height 115
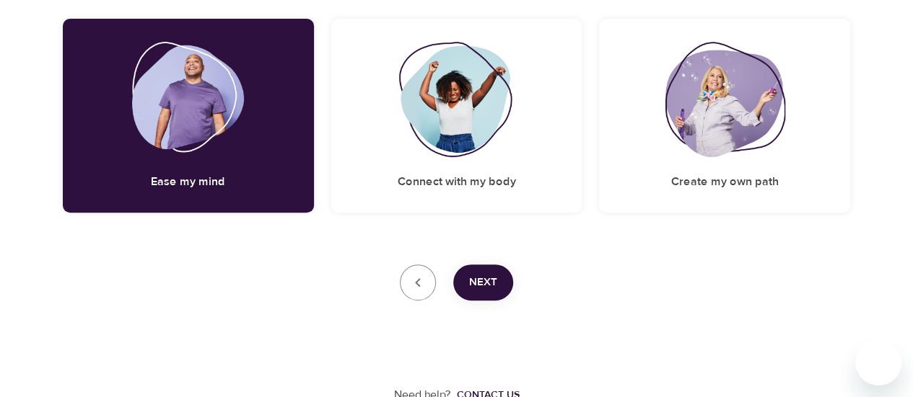
click at [485, 275] on span "Next" at bounding box center [483, 282] width 28 height 19
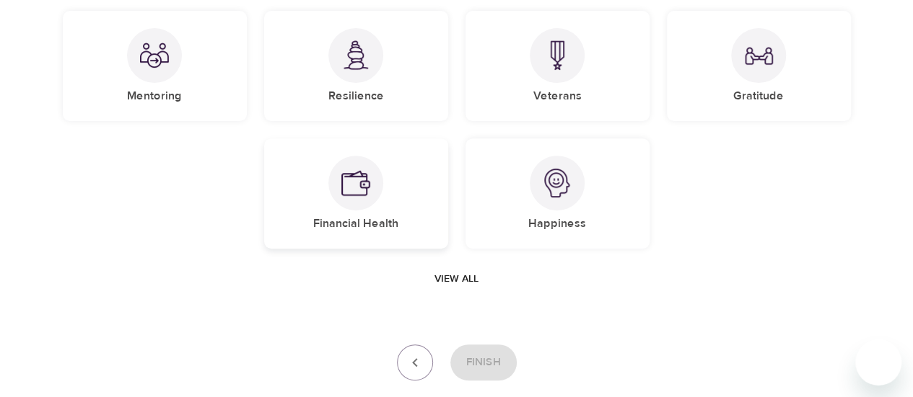
scroll to position [153, 0]
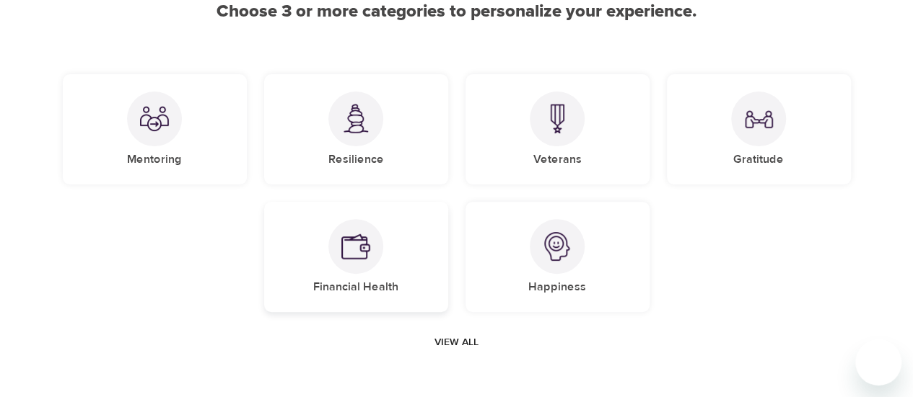
click at [378, 242] on div at bounding box center [355, 246] width 55 height 55
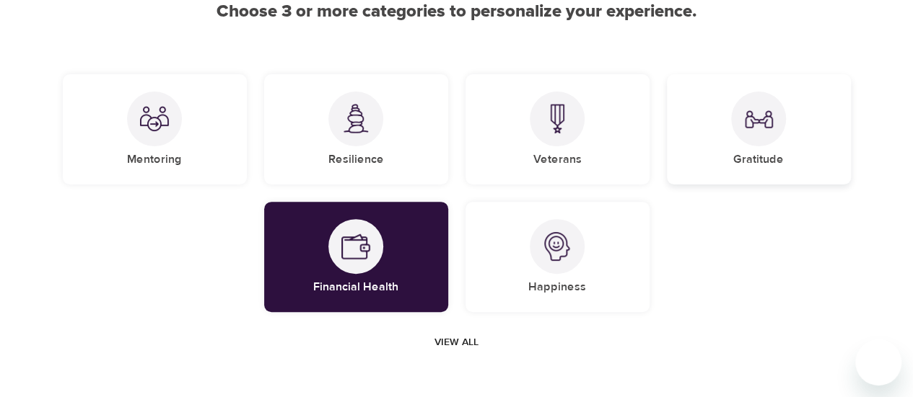
click at [726, 167] on div "Gratitude" at bounding box center [759, 129] width 184 height 110
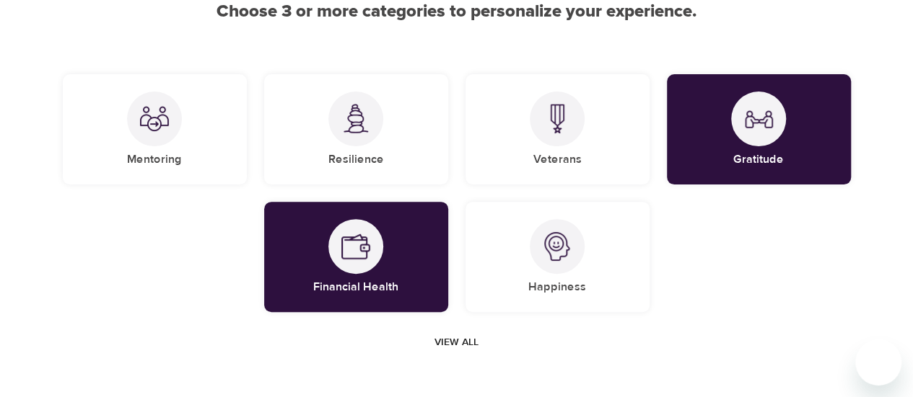
drag, startPoint x: 573, startPoint y: 275, endPoint x: 532, endPoint y: 327, distance: 66.2
click at [573, 275] on div "Happiness" at bounding box center [557, 257] width 184 height 110
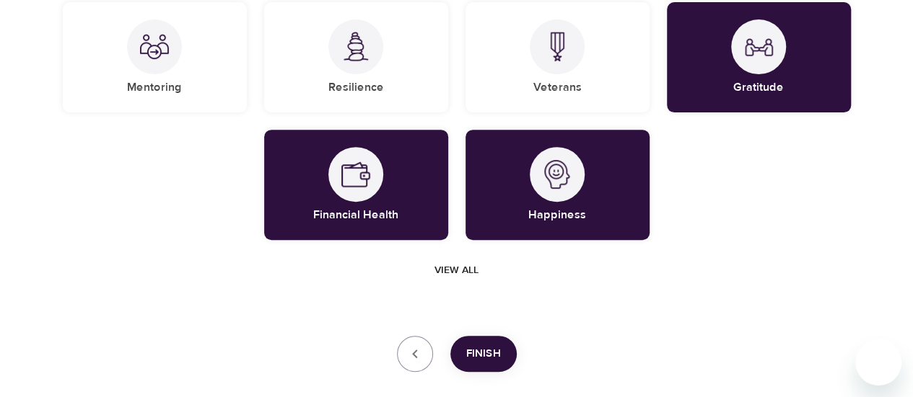
click at [493, 353] on span "Finish" at bounding box center [483, 354] width 35 height 19
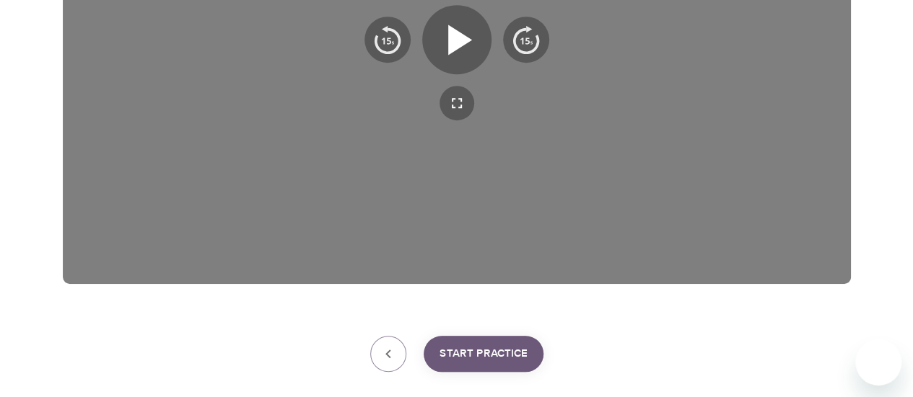
click at [516, 364] on button "Start Practice" at bounding box center [483, 354] width 120 height 36
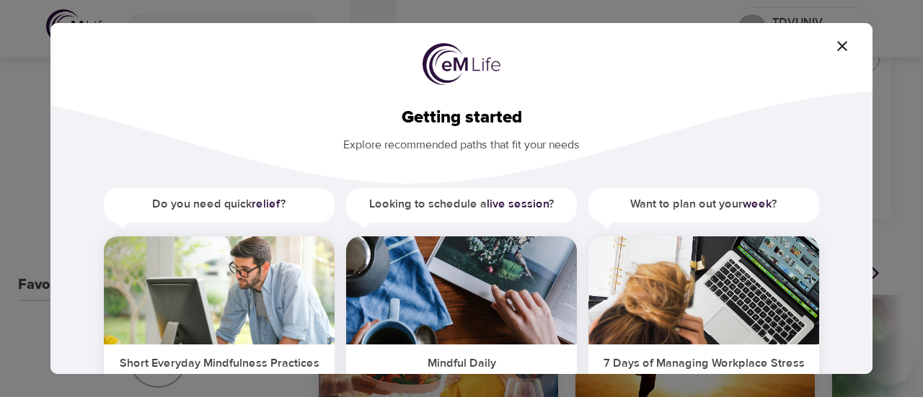
click at [838, 44] on icon "button" at bounding box center [842, 46] width 17 height 17
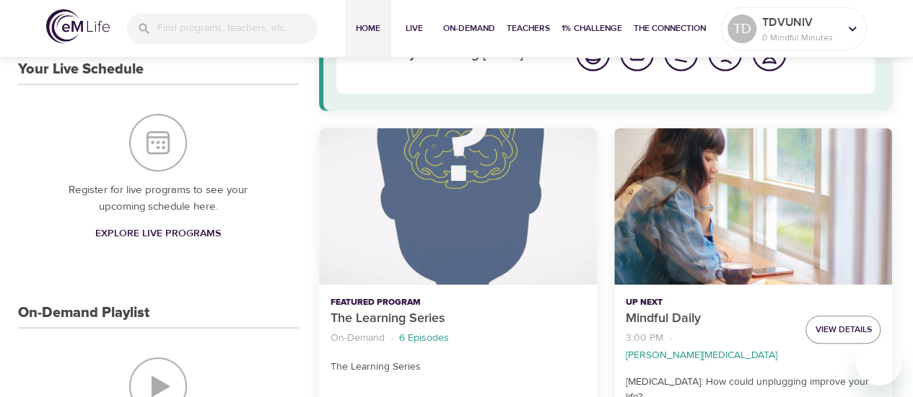
scroll to position [144, 0]
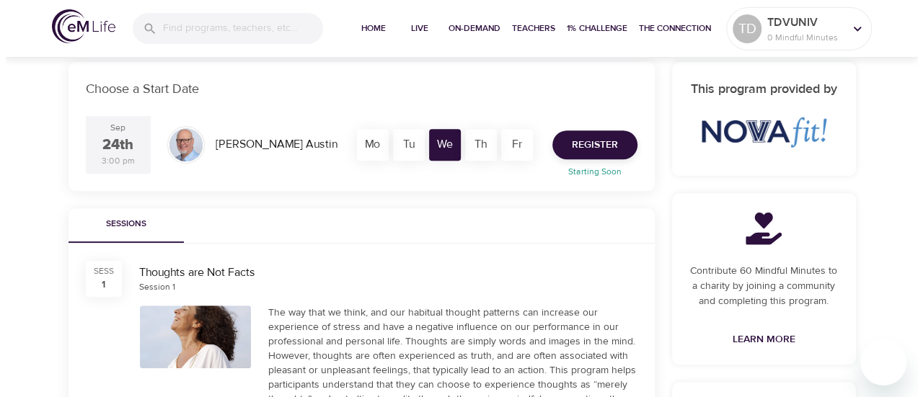
scroll to position [289, 0]
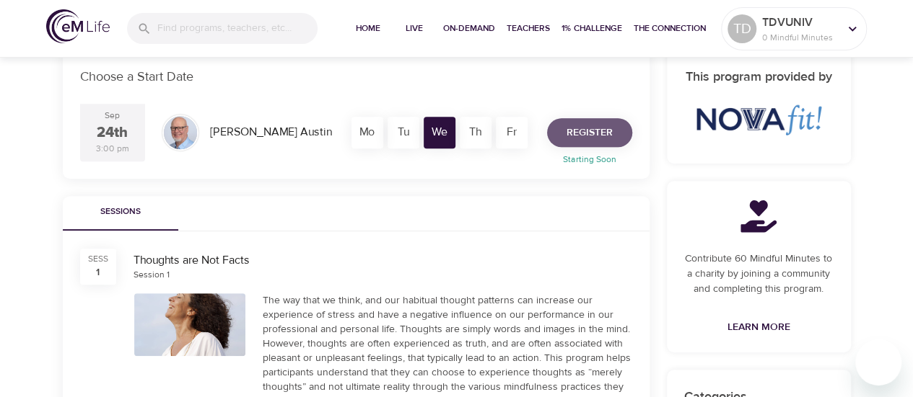
click at [589, 139] on span "Register" at bounding box center [589, 133] width 46 height 18
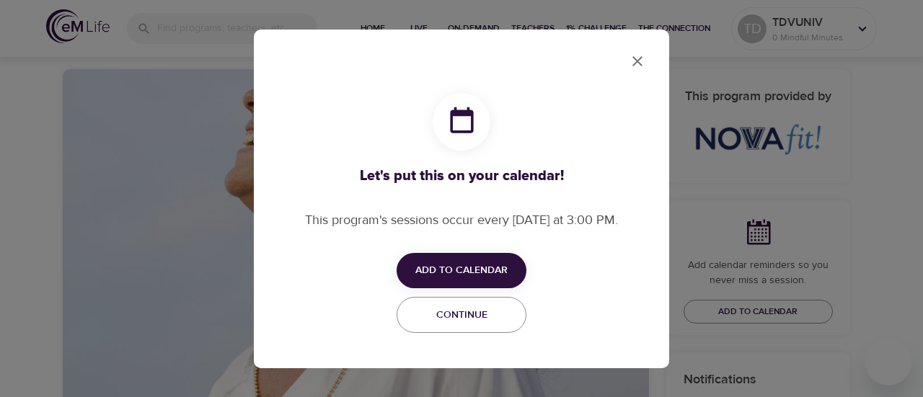
checkbox input "true"
click at [481, 269] on span "Add to Calendar" at bounding box center [462, 271] width 92 height 18
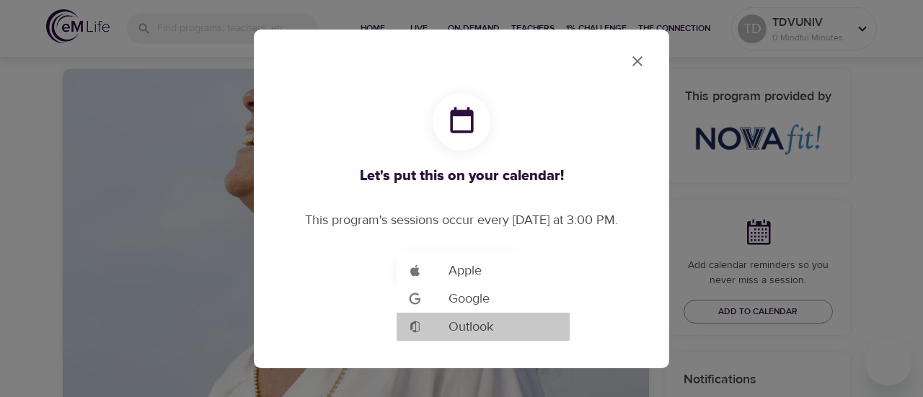
click at [476, 325] on span "Outlook" at bounding box center [471, 326] width 45 height 19
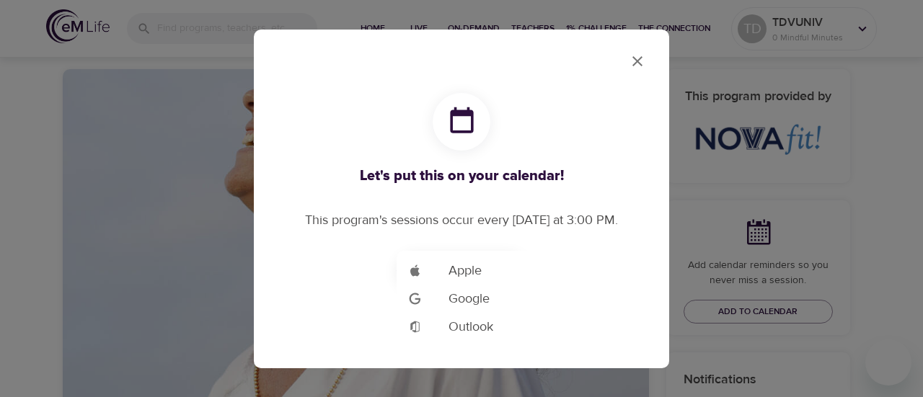
click at [638, 63] on div at bounding box center [461, 198] width 923 height 397
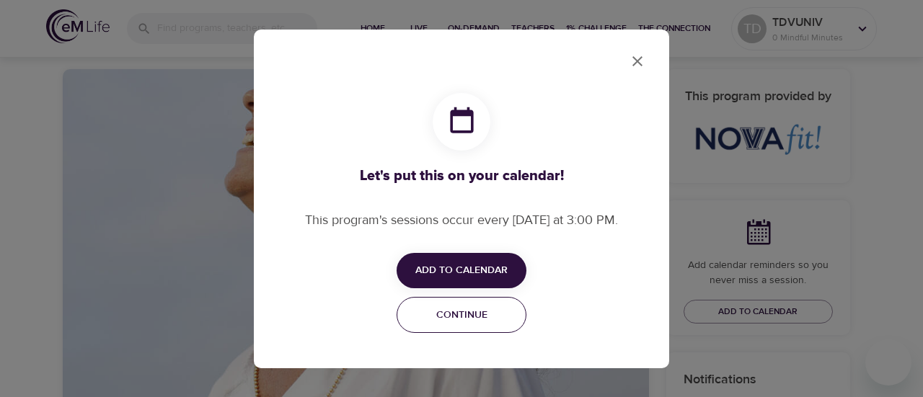
click at [475, 312] on span "Continue" at bounding box center [461, 316] width 111 height 18
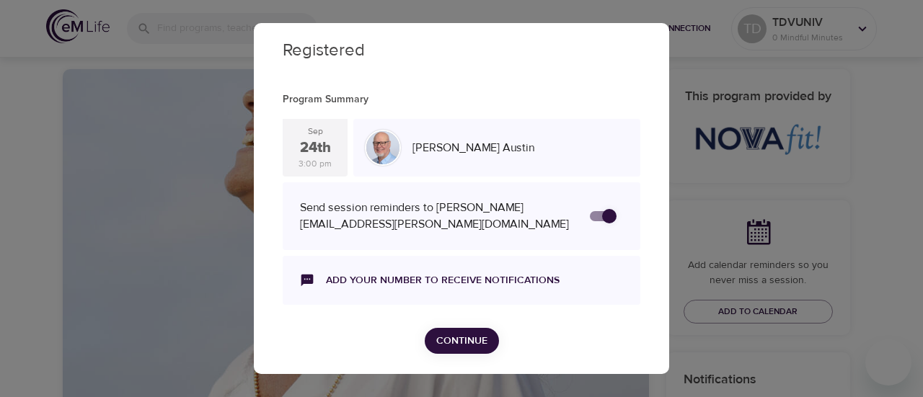
scroll to position [23, 0]
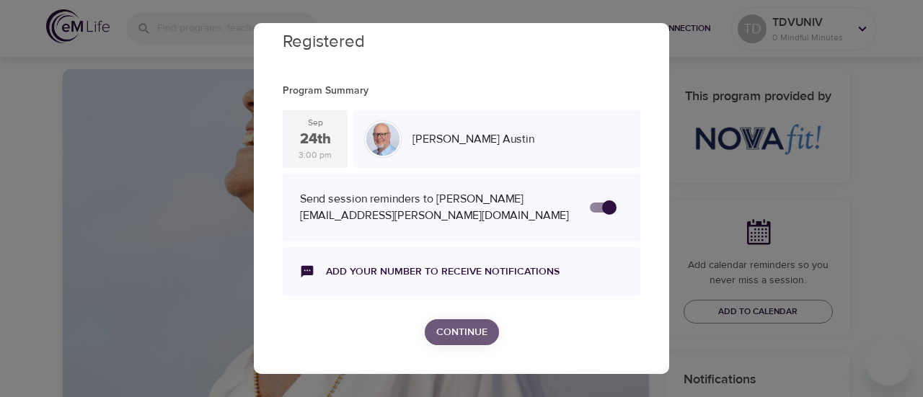
click at [454, 330] on span "Continue" at bounding box center [461, 333] width 51 height 18
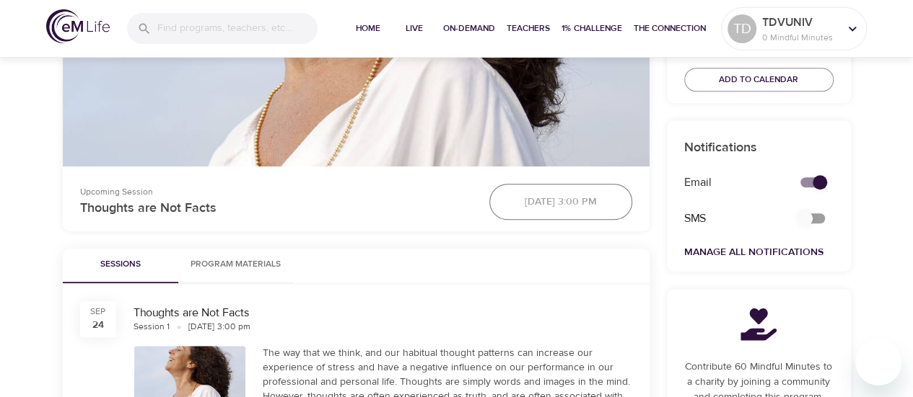
scroll to position [649, 0]
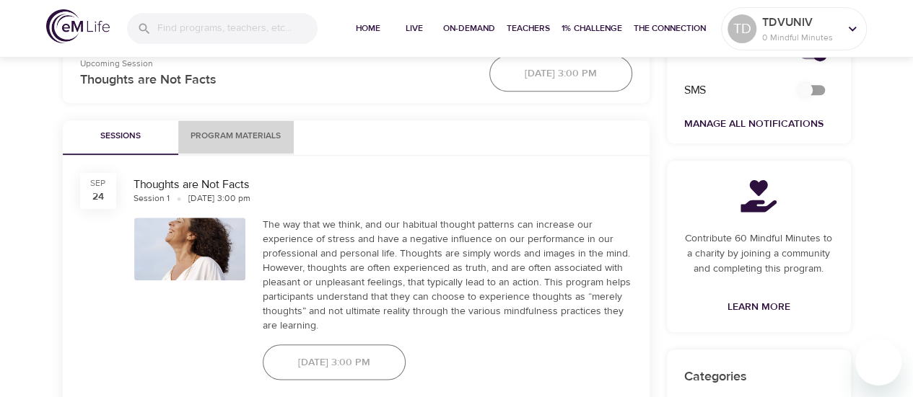
click at [248, 139] on span "Program Materials" at bounding box center [236, 136] width 98 height 15
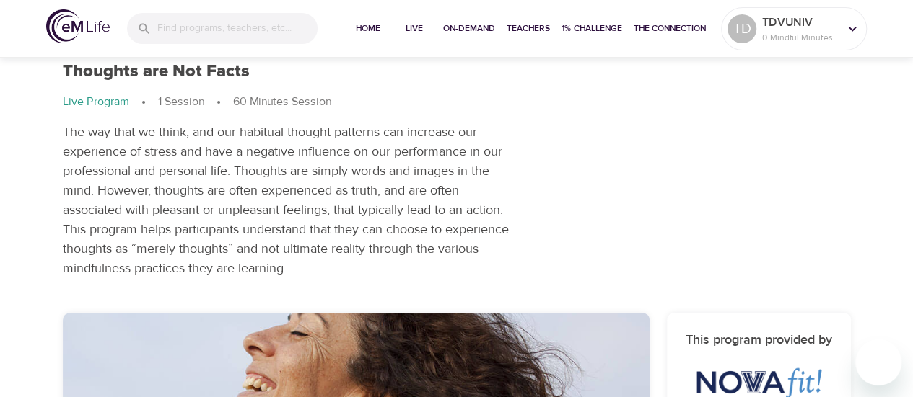
scroll to position [0, 0]
